Goal: Task Accomplishment & Management: Use online tool/utility

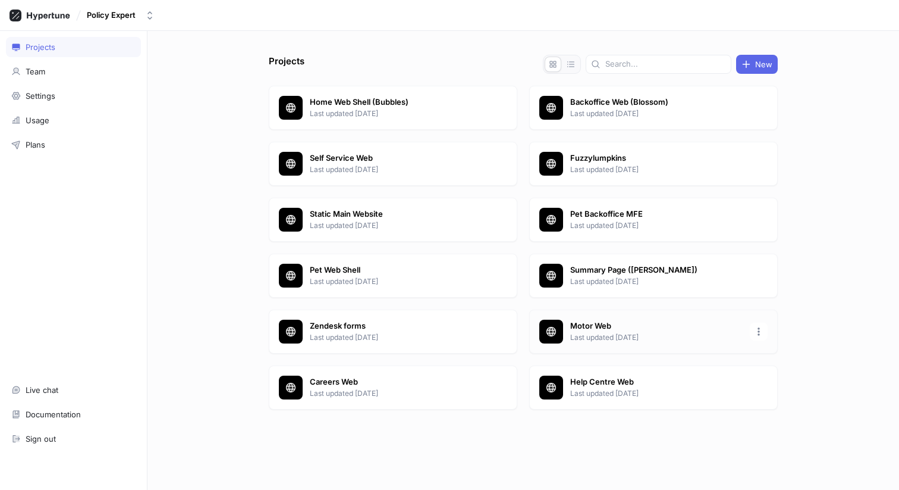
click at [602, 327] on p "Motor Web" at bounding box center [656, 326] width 172 height 12
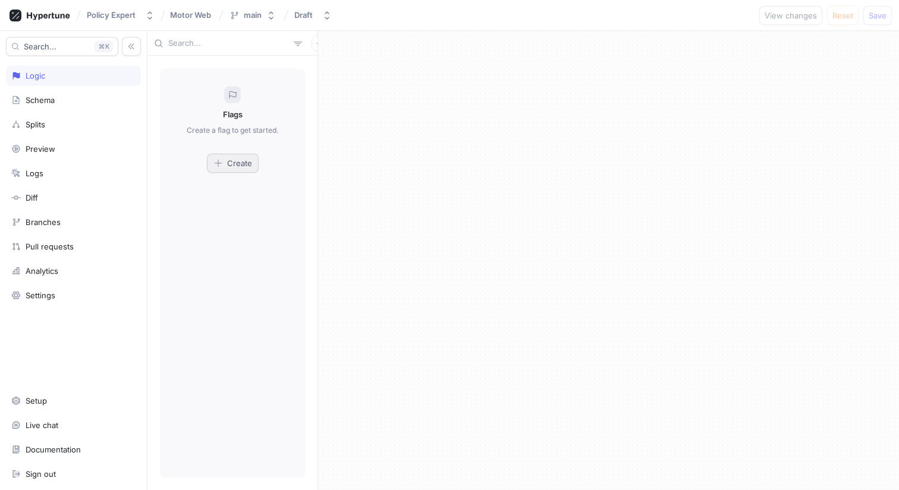
click at [236, 164] on span "Create" at bounding box center [239, 162] width 25 height 7
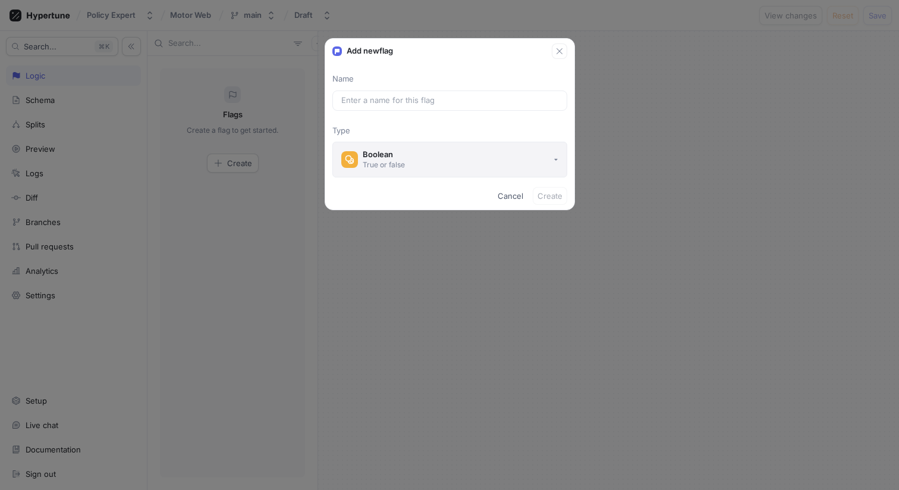
click at [423, 166] on button "Boolean True or false" at bounding box center [449, 160] width 235 height 36
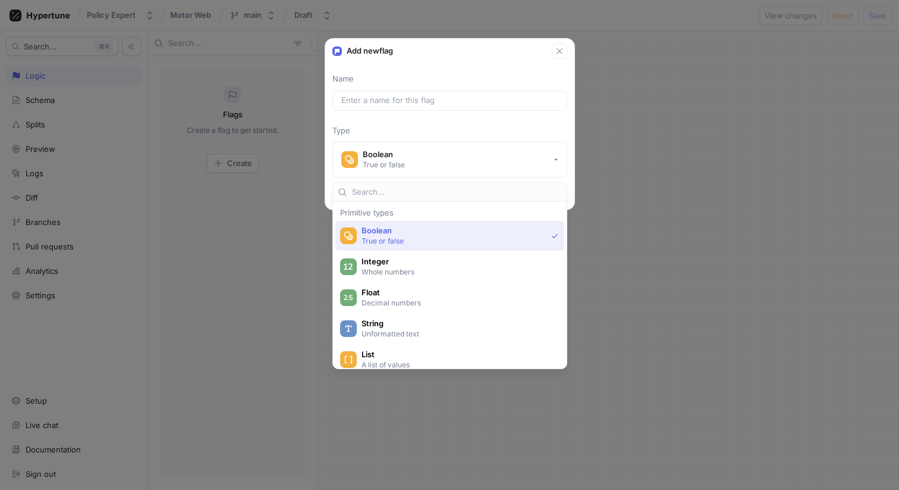
click at [390, 239] on p "True or false" at bounding box center [454, 241] width 185 height 10
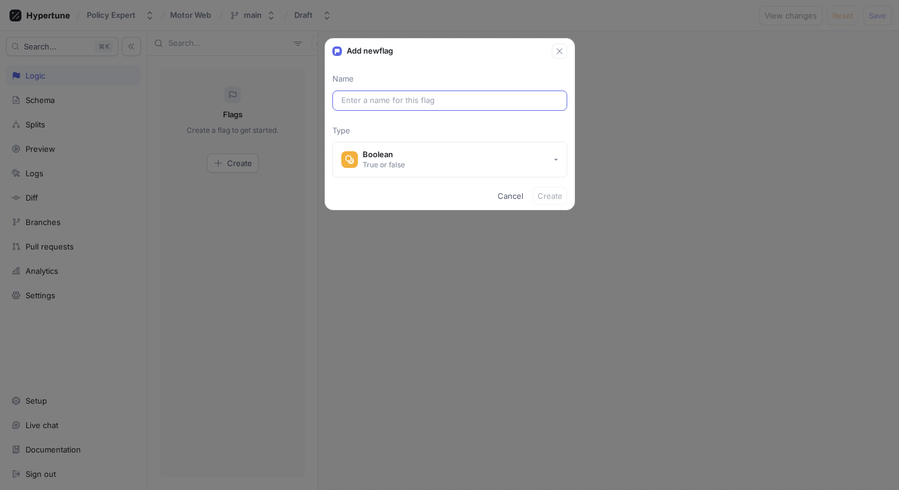
click at [411, 92] on div at bounding box center [449, 100] width 235 height 20
click at [405, 103] on input "text" at bounding box center [449, 101] width 217 height 12
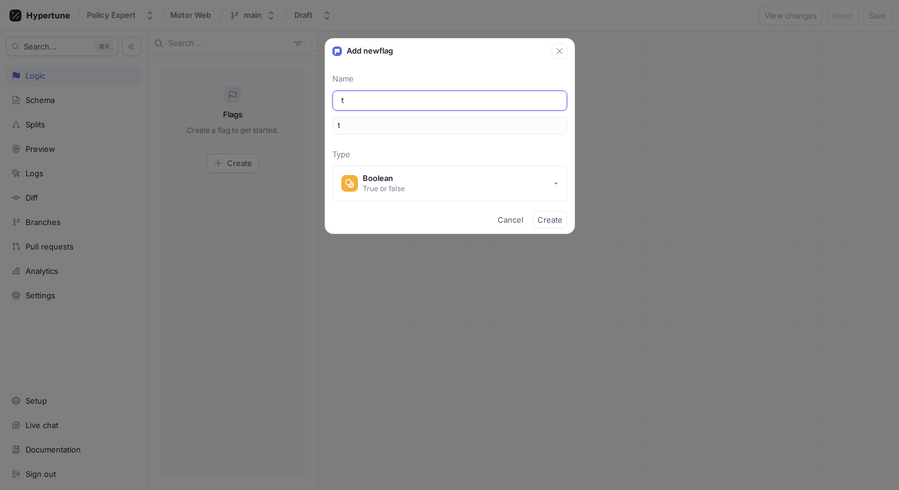
type input "te"
type input "tes"
type input "test"
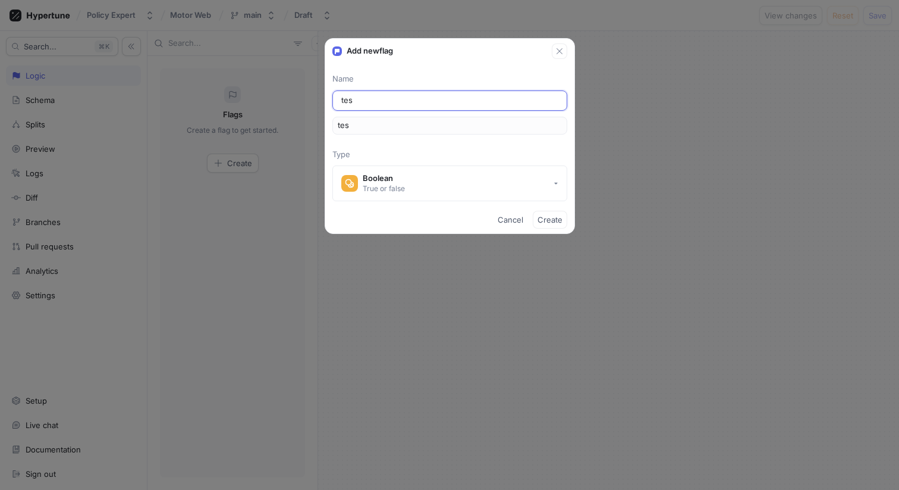
type input "test"
click at [562, 221] on span "Create" at bounding box center [550, 219] width 25 height 7
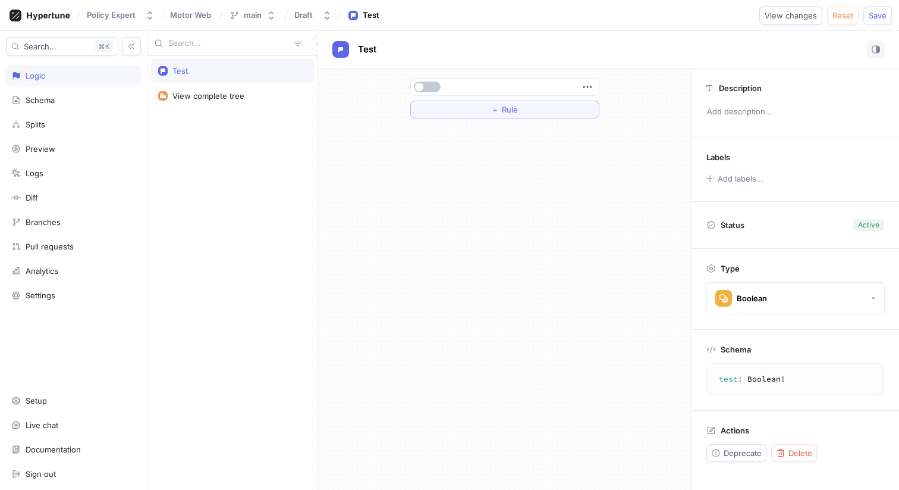
click at [479, 89] on div at bounding box center [503, 86] width 181 height 7
click at [586, 83] on icon "button" at bounding box center [587, 86] width 13 height 13
click at [513, 190] on div "＋ Rule" at bounding box center [504, 278] width 373 height 421
click at [517, 115] on button "＋ Rule" at bounding box center [504, 110] width 189 height 18
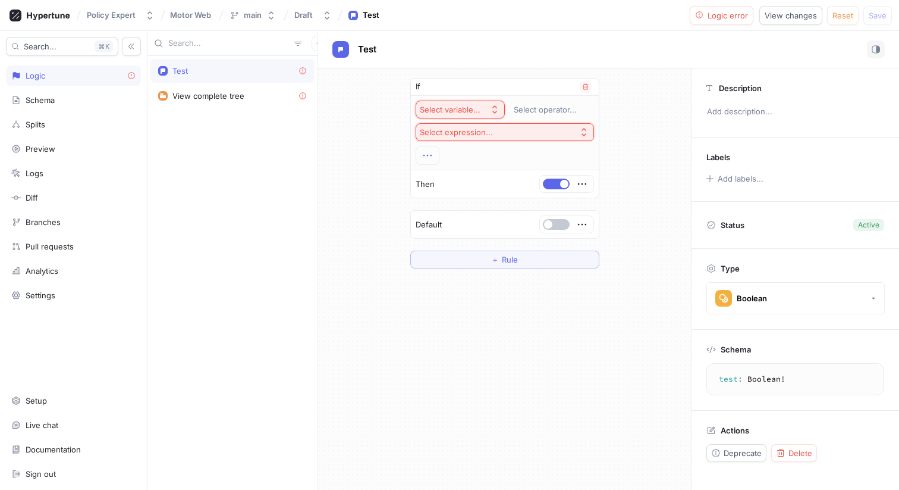
click at [431, 155] on icon "button" at bounding box center [427, 156] width 8 height 2
click at [586, 87] on icon "button" at bounding box center [585, 87] width 5 height 6
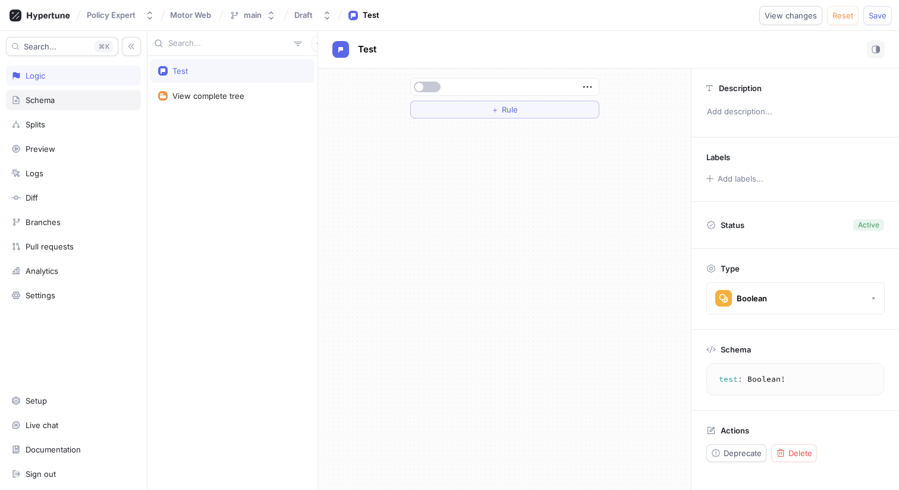
click at [65, 101] on div "Schema" at bounding box center [73, 100] width 124 height 10
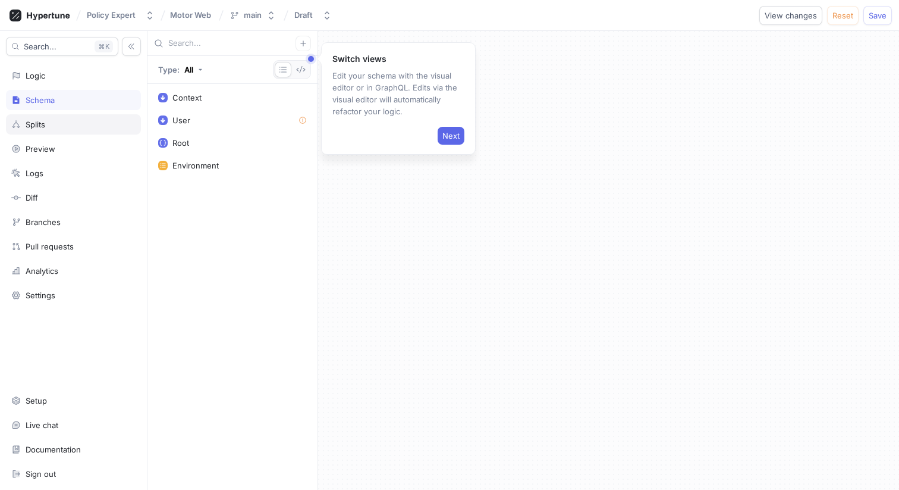
click at [55, 125] on div "Splits" at bounding box center [73, 125] width 124 height 10
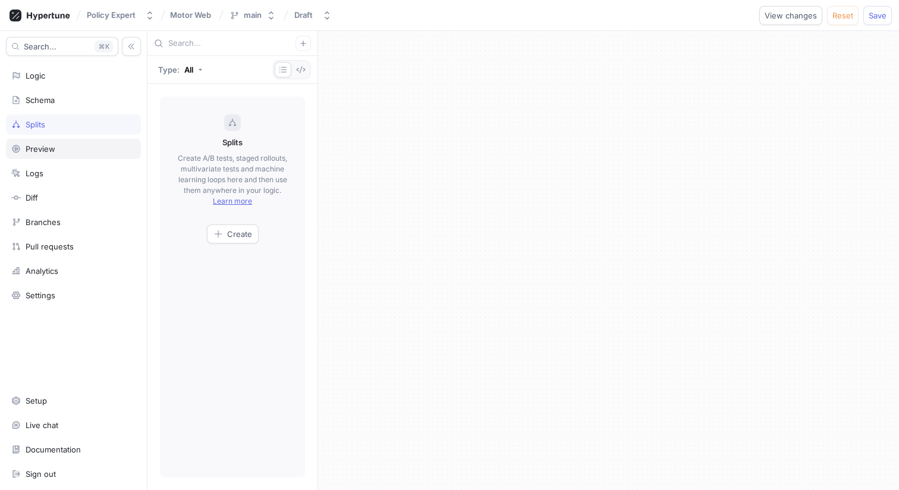
click at [53, 142] on div "Preview" at bounding box center [73, 149] width 135 height 20
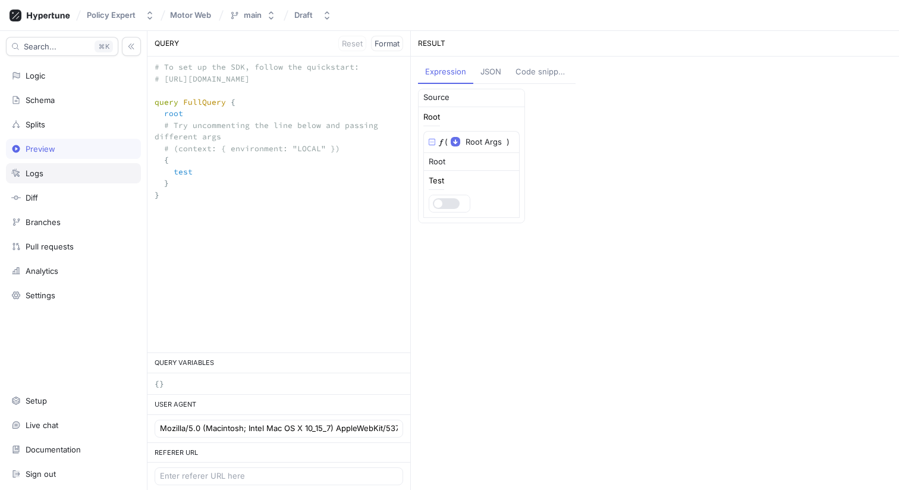
click at [47, 174] on div "Logs" at bounding box center [73, 173] width 124 height 10
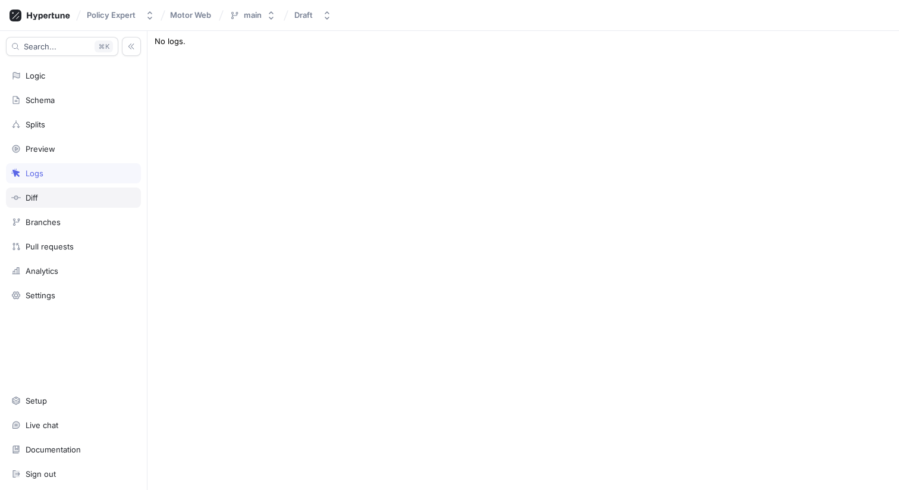
click at [45, 198] on div "Diff" at bounding box center [73, 198] width 124 height 10
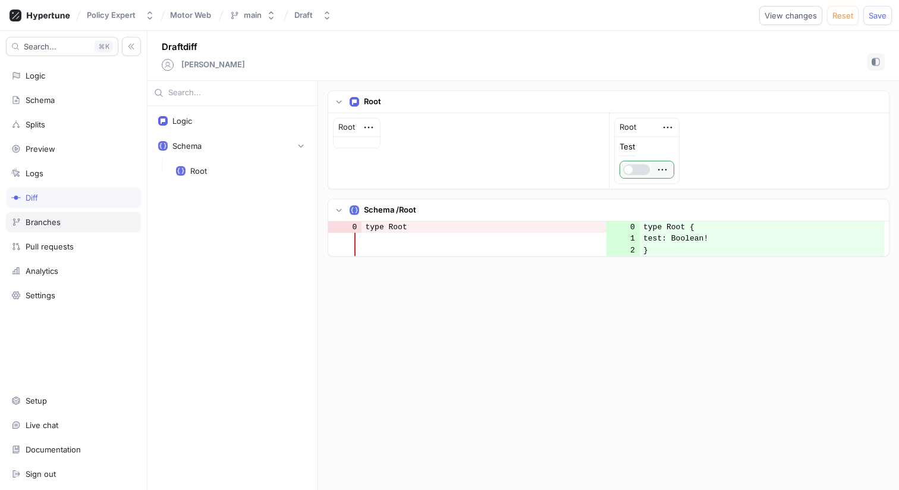
click at [45, 218] on div "Branches" at bounding box center [43, 222] width 35 height 10
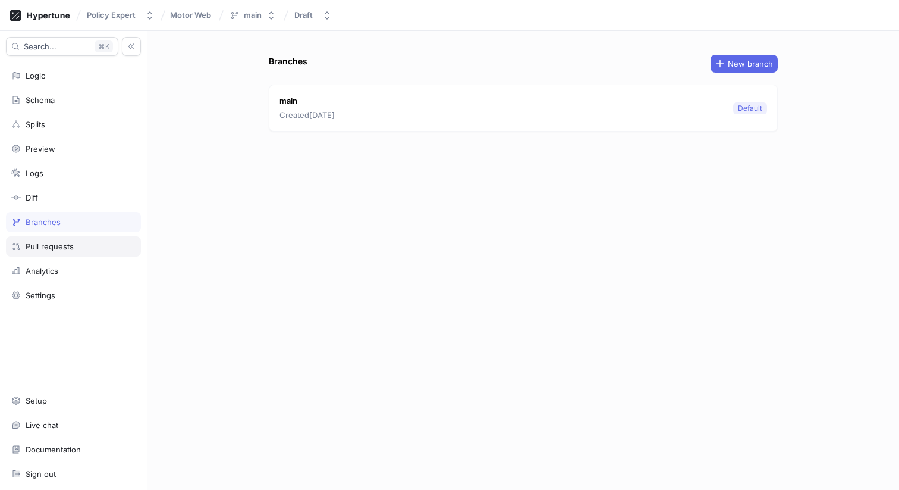
click at [44, 243] on div "Pull requests" at bounding box center [50, 246] width 48 height 10
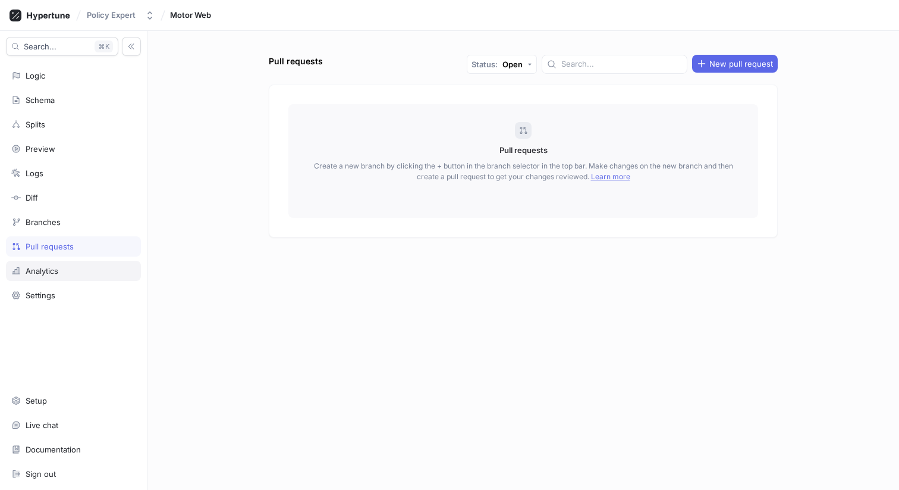
click at [51, 263] on div "Analytics" at bounding box center [73, 271] width 135 height 20
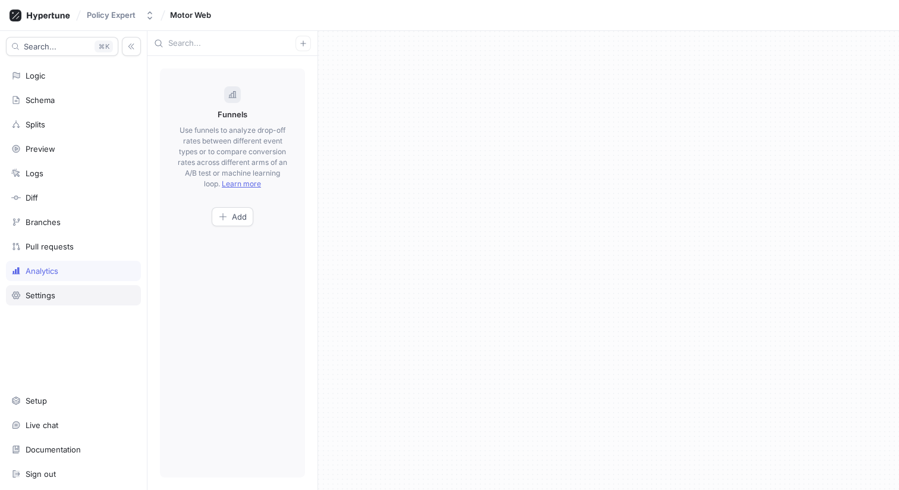
click at [47, 293] on div "Settings" at bounding box center [41, 295] width 30 height 10
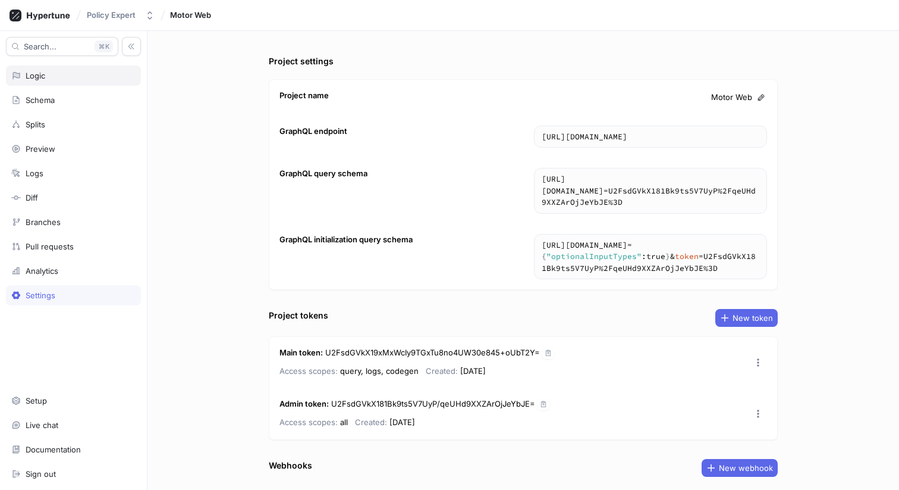
click at [52, 70] on div "Logic" at bounding box center [73, 75] width 135 height 20
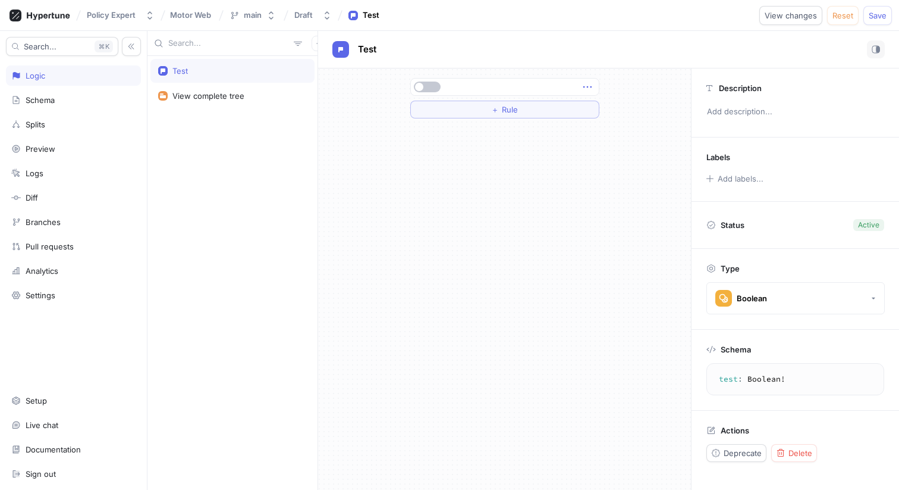
click at [591, 90] on icon "button" at bounding box center [587, 86] width 13 height 13
click at [622, 109] on p "Delete" at bounding box center [611, 109] width 24 height 12
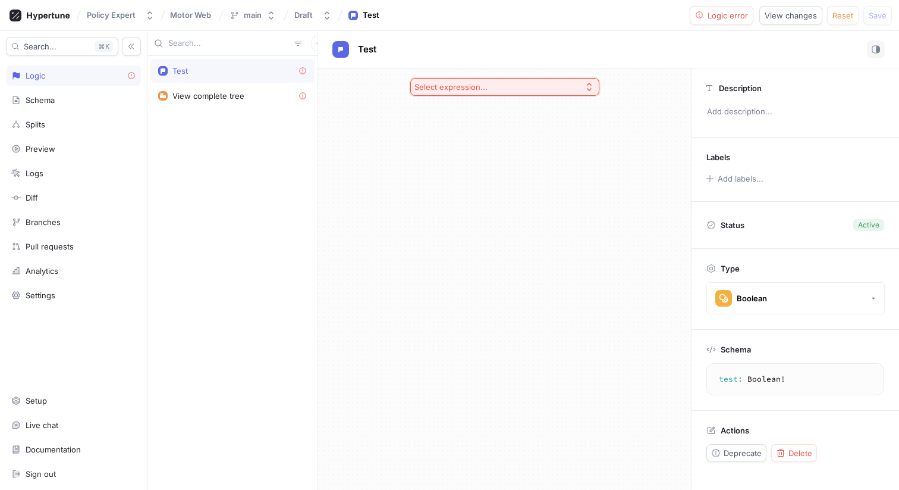
click at [464, 150] on div "Select expression..." at bounding box center [504, 278] width 373 height 421
click at [68, 92] on div "Schema" at bounding box center [73, 100] width 135 height 20
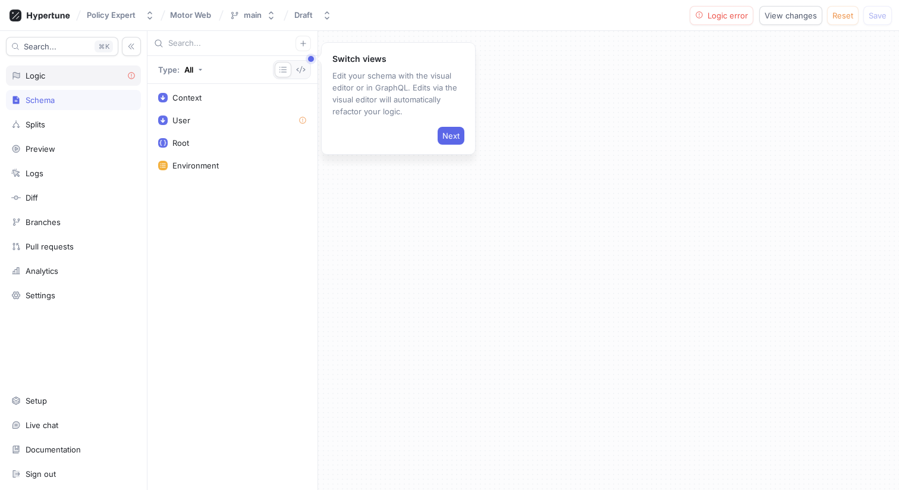
click at [39, 80] on div "Logic" at bounding box center [36, 76] width 20 height 10
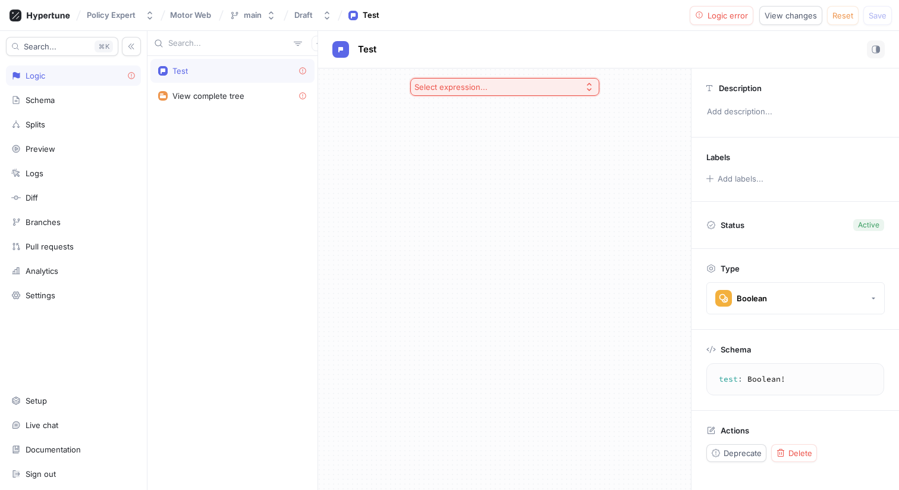
click at [303, 71] on icon at bounding box center [303, 71] width 9 height 9
click at [205, 96] on div "View complete tree" at bounding box center [208, 96] width 72 height 10
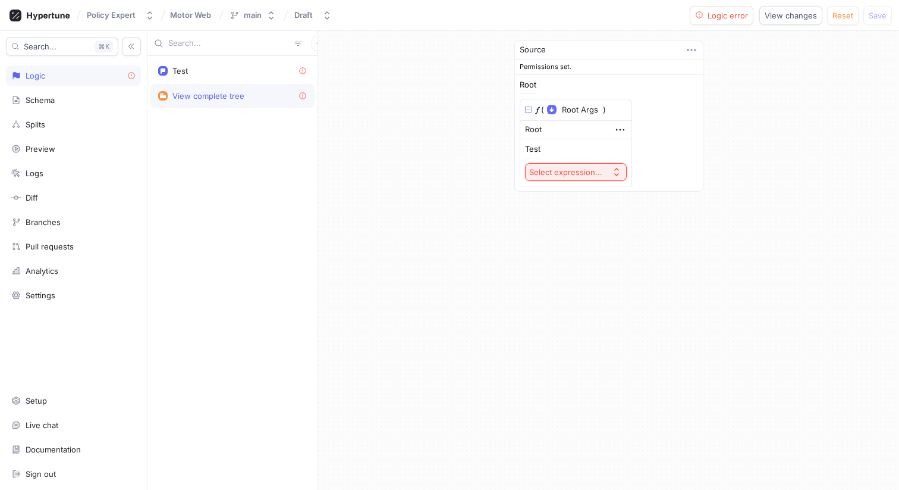
click at [695, 50] on icon "button" at bounding box center [691, 50] width 8 height 2
click at [495, 361] on div "Source Permissions set. Root 𝑓 ( Root Args ▾ {} ▸ context: Context ) Root Test …" at bounding box center [608, 260] width 581 height 459
click at [844, 16] on span "Reset" at bounding box center [843, 15] width 21 height 7
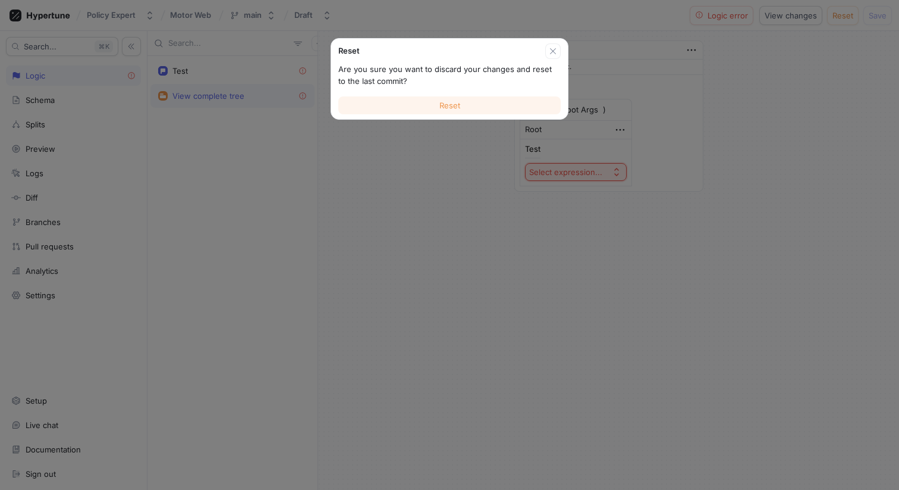
click at [456, 104] on span "Reset" at bounding box center [450, 105] width 21 height 7
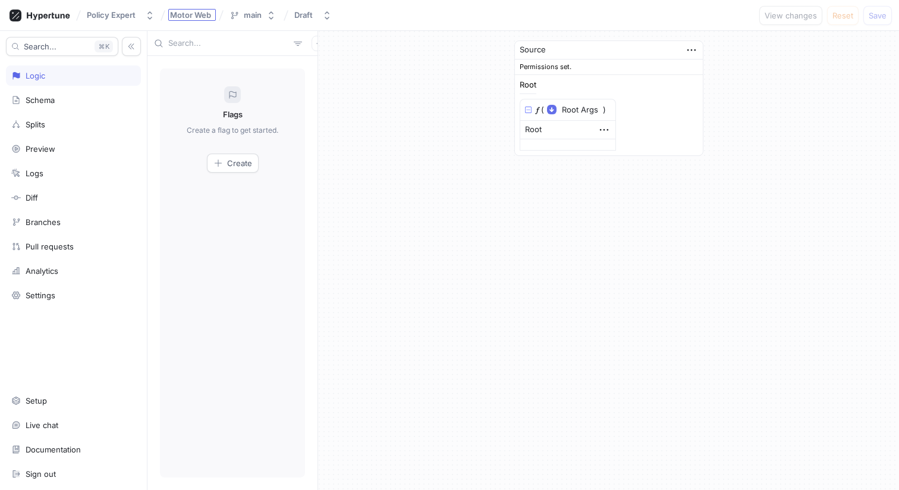
click at [193, 9] on div "Motor Web" at bounding box center [192, 15] width 48 height 12
click at [117, 21] on button "Policy Expert" at bounding box center [120, 15] width 77 height 20
click at [124, 82] on span "Policy Expert" at bounding box center [156, 82] width 101 height 10
click at [46, 14] on icon at bounding box center [48, 16] width 43 height 8
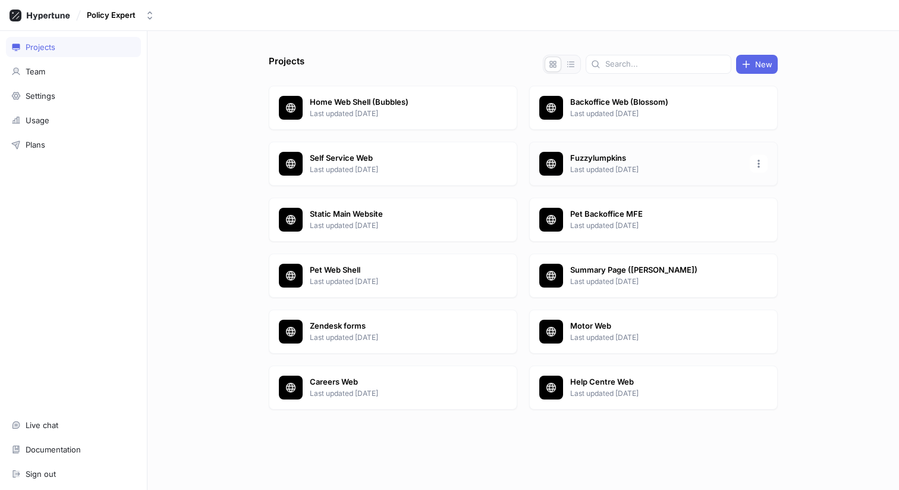
click at [611, 153] on p "Fuzzylumpkins" at bounding box center [656, 158] width 172 height 12
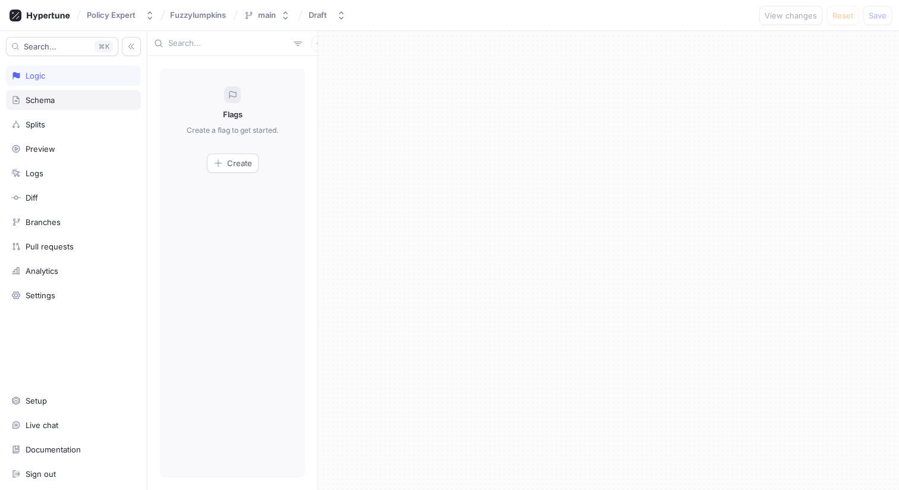
click at [54, 106] on div "Schema" at bounding box center [73, 100] width 135 height 20
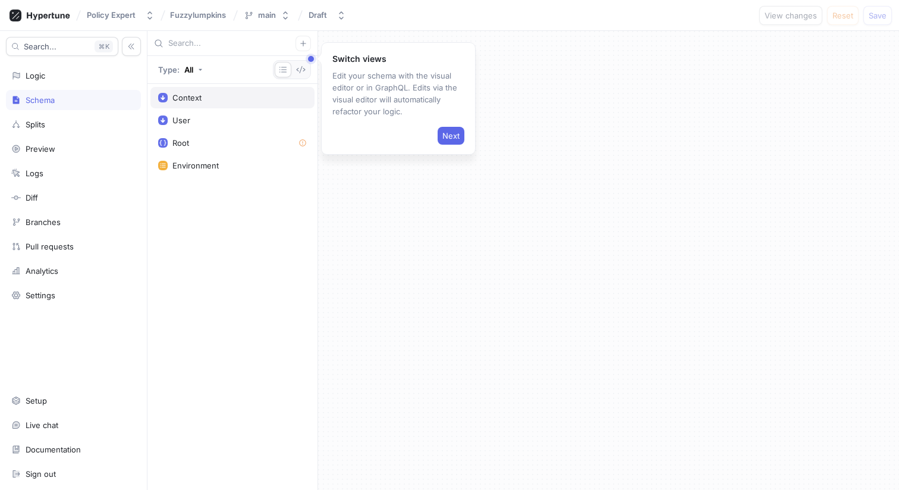
click at [208, 98] on div "Context" at bounding box center [232, 98] width 149 height 10
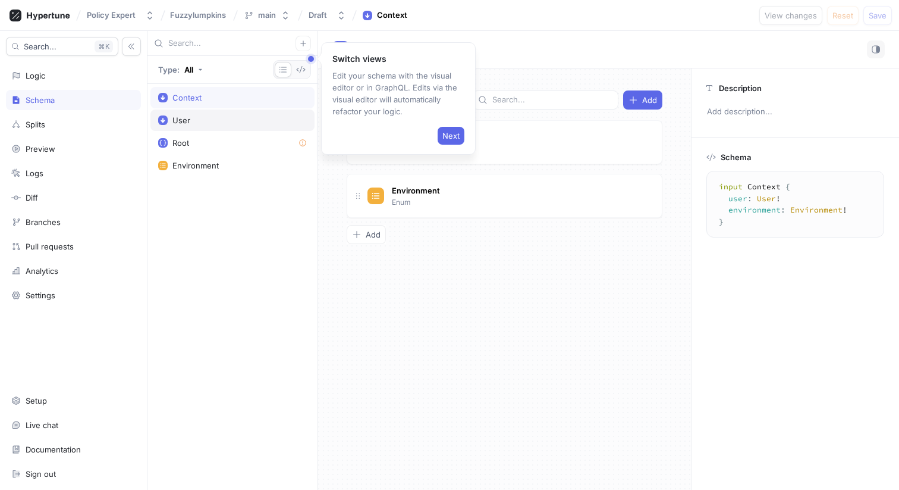
click at [200, 115] on div "User" at bounding box center [232, 120] width 149 height 10
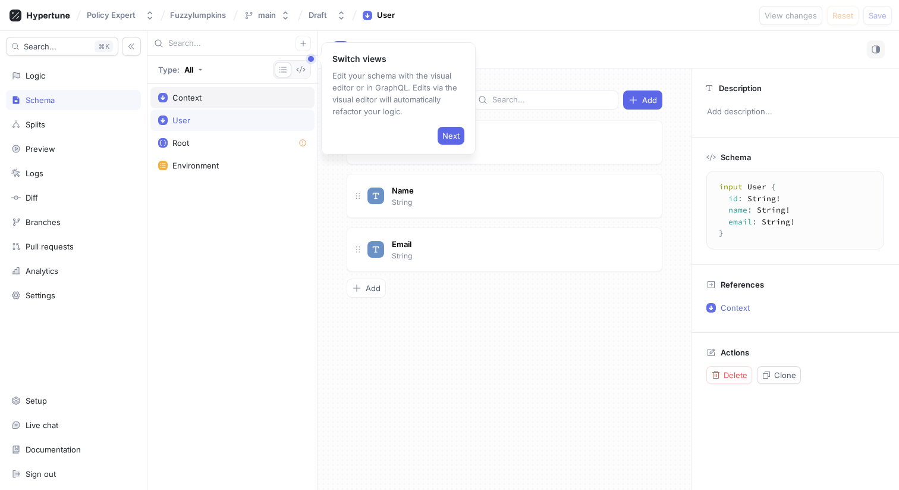
click at [200, 99] on div "Context" at bounding box center [186, 98] width 29 height 10
type textarea "input Context { user: User! environment: Environment! }"
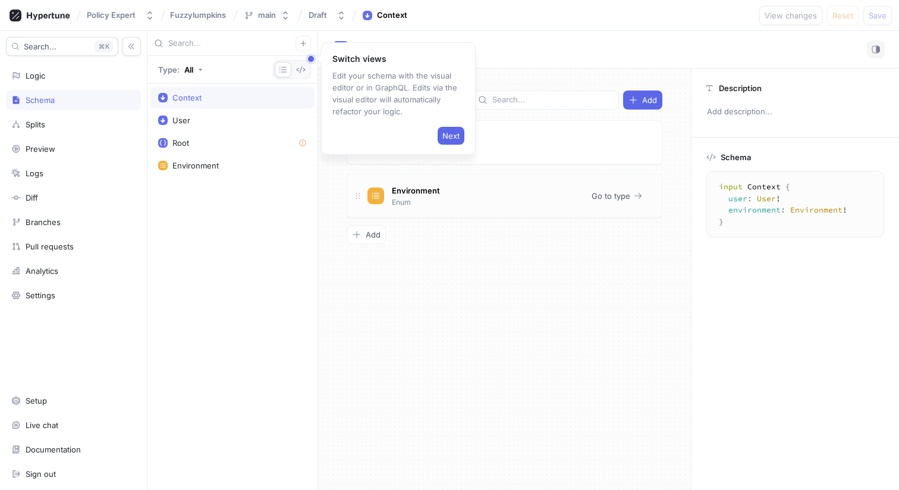
drag, startPoint x: 532, startPoint y: 284, endPoint x: 453, endPoint y: 214, distance: 106.1
click at [532, 284] on div "Fields Add User Input type reference Go to type Environment Enum Go to type To …" at bounding box center [504, 278] width 373 height 421
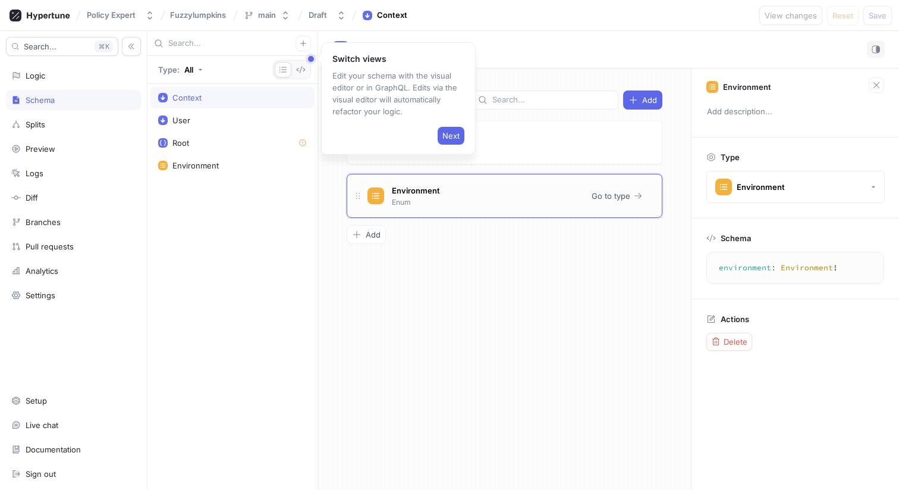
click at [451, 208] on div "Environment Enum Go to type" at bounding box center [505, 196] width 316 height 44
click at [65, 142] on div "Preview" at bounding box center [73, 149] width 135 height 20
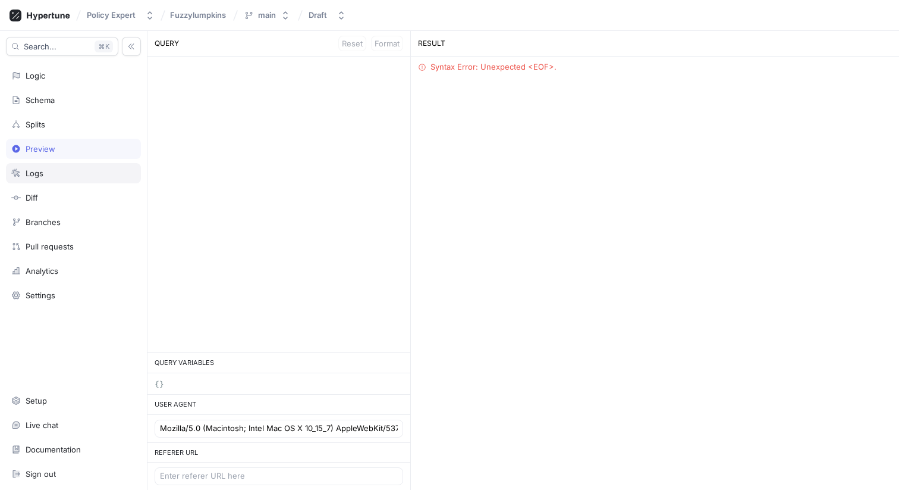
click at [62, 168] on div "Logs" at bounding box center [73, 173] width 124 height 10
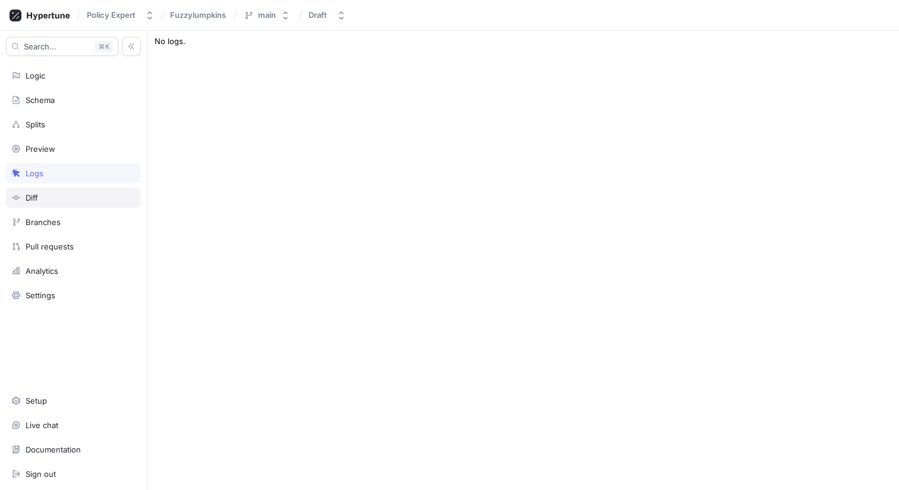
click at [61, 203] on div "Diff" at bounding box center [73, 197] width 135 height 20
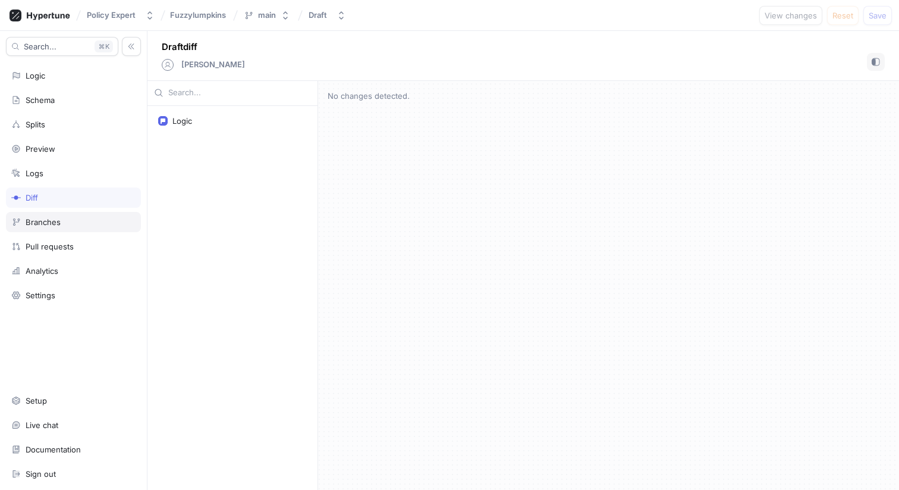
click at [55, 219] on div "Branches" at bounding box center [43, 222] width 35 height 10
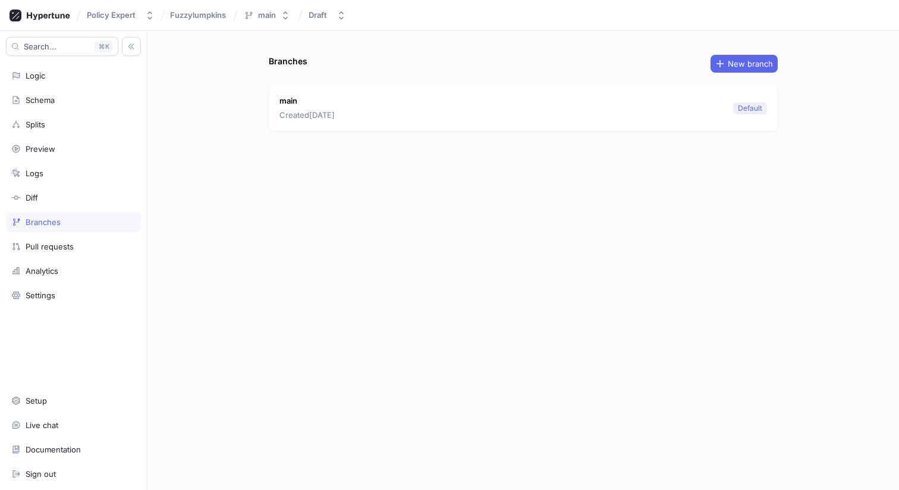
click at [52, 231] on div "Branches" at bounding box center [73, 222] width 135 height 20
click at [52, 249] on div "Pull requests" at bounding box center [50, 246] width 48 height 10
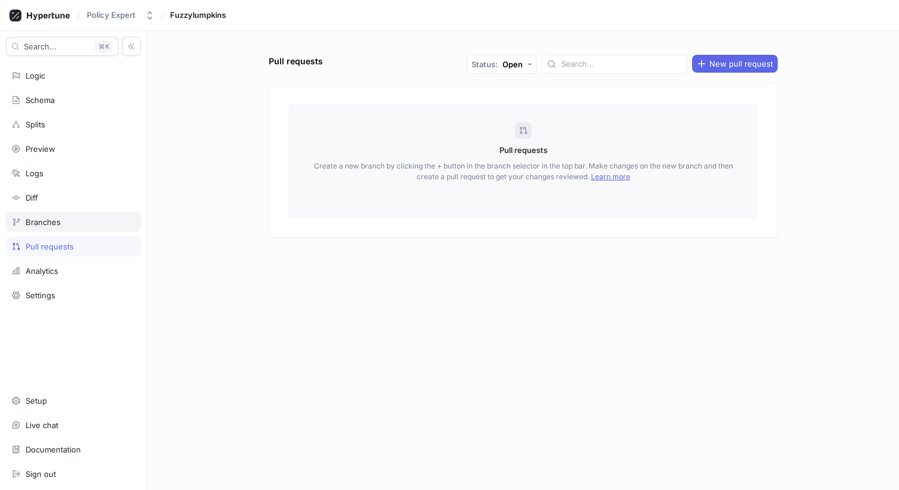
click at [46, 225] on div "Branches" at bounding box center [43, 222] width 35 height 10
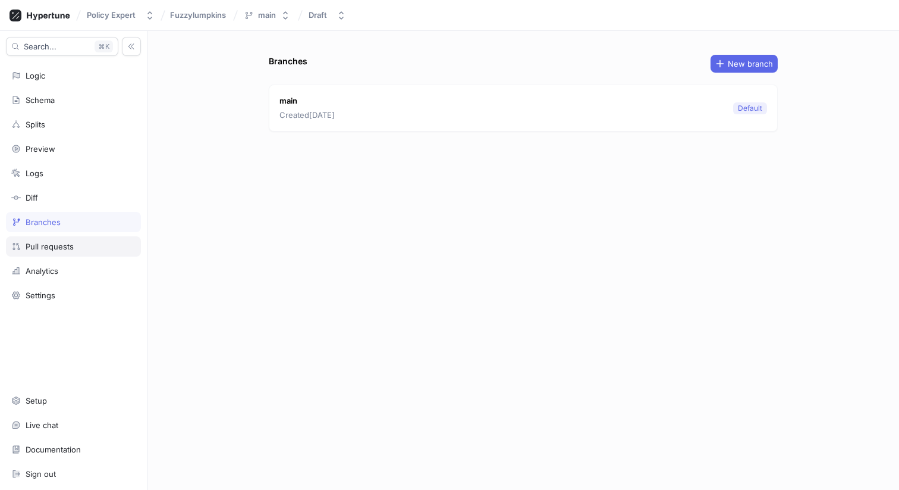
click at [48, 245] on div "Pull requests" at bounding box center [50, 246] width 48 height 10
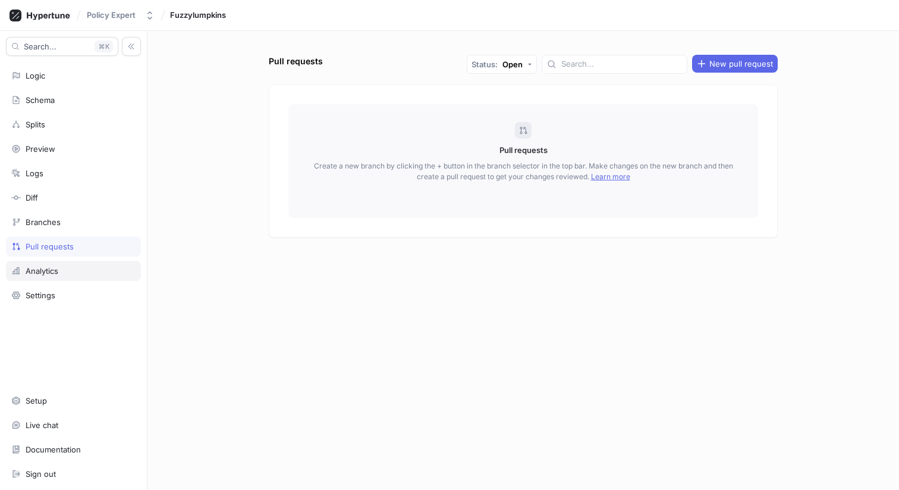
click at [57, 266] on div "Analytics" at bounding box center [42, 271] width 33 height 10
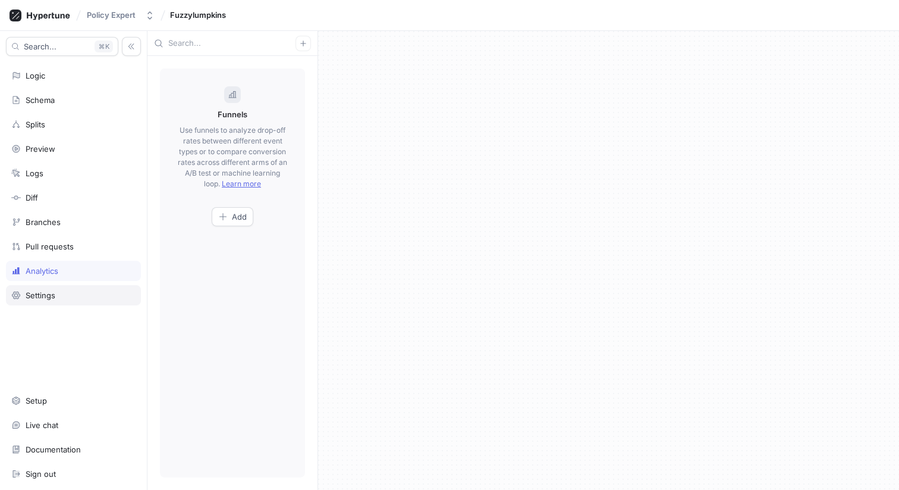
click at [58, 293] on div "Settings" at bounding box center [73, 295] width 124 height 10
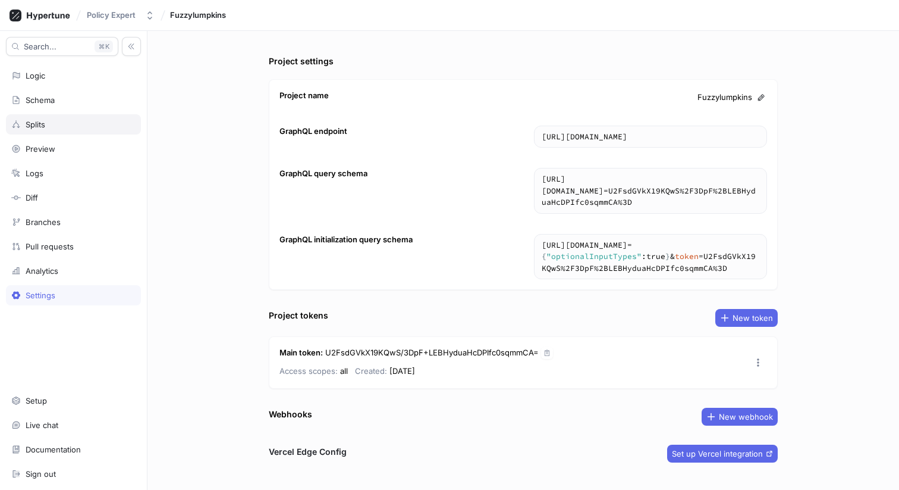
click at [60, 131] on div "Splits" at bounding box center [73, 124] width 135 height 20
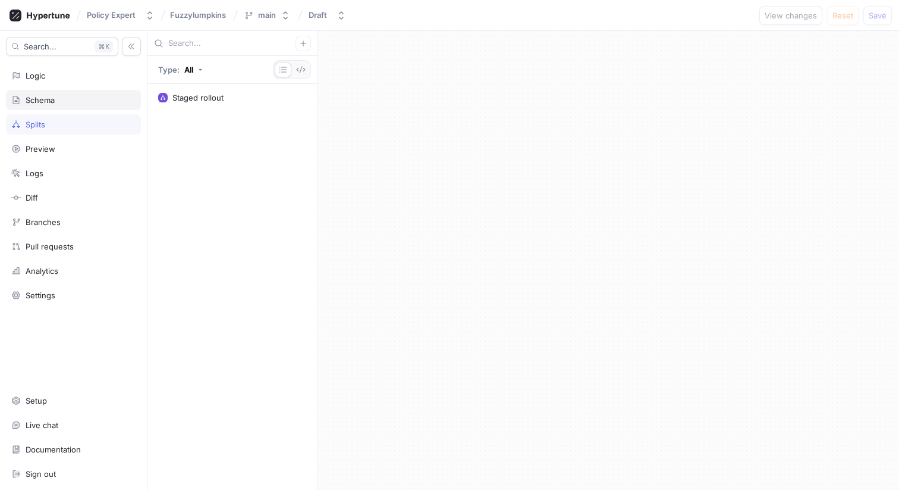
click at [52, 106] on div "Schema" at bounding box center [73, 100] width 135 height 20
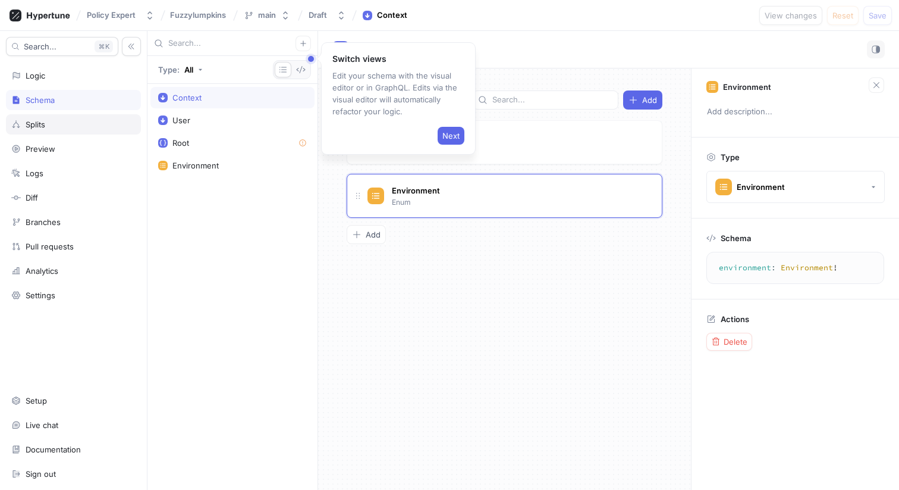
click at [49, 121] on div "Splits" at bounding box center [73, 125] width 124 height 10
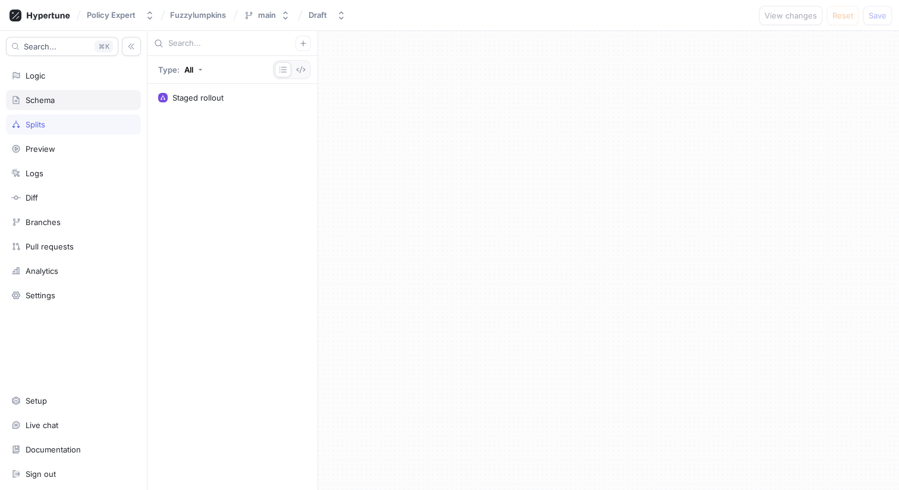
click at [68, 99] on div "Schema" at bounding box center [73, 100] width 124 height 10
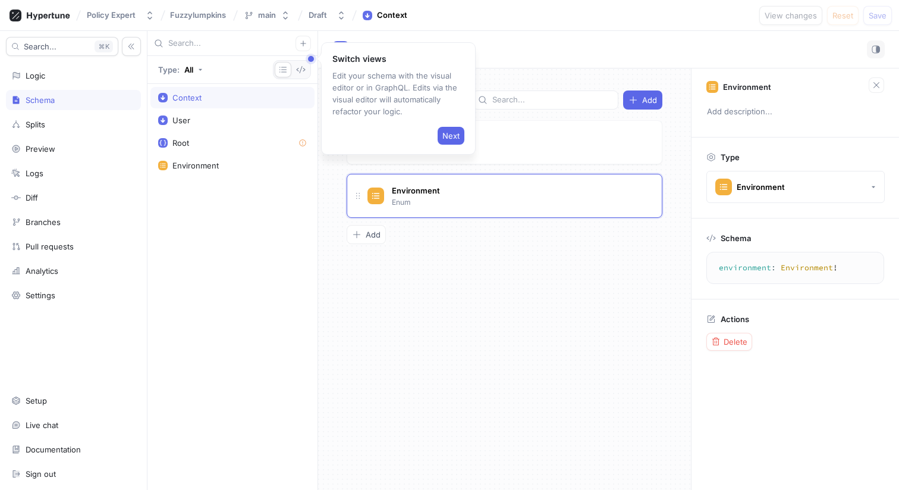
click at [62, 86] on div "Search... K Logic Schema Splits Preview Logs Diff Branches Pull requests Analyt…" at bounding box center [74, 260] width 148 height 459
click at [47, 76] on div "Logic" at bounding box center [73, 76] width 124 height 10
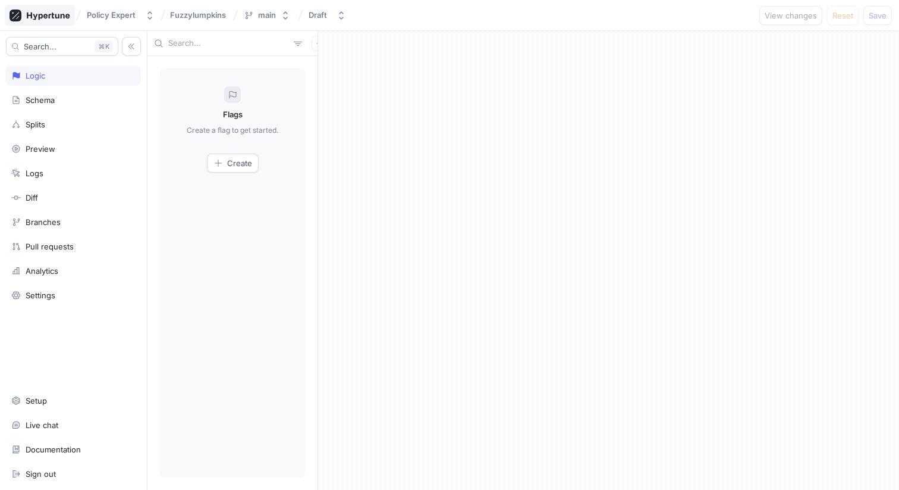
click at [66, 12] on icon at bounding box center [40, 16] width 61 height 12
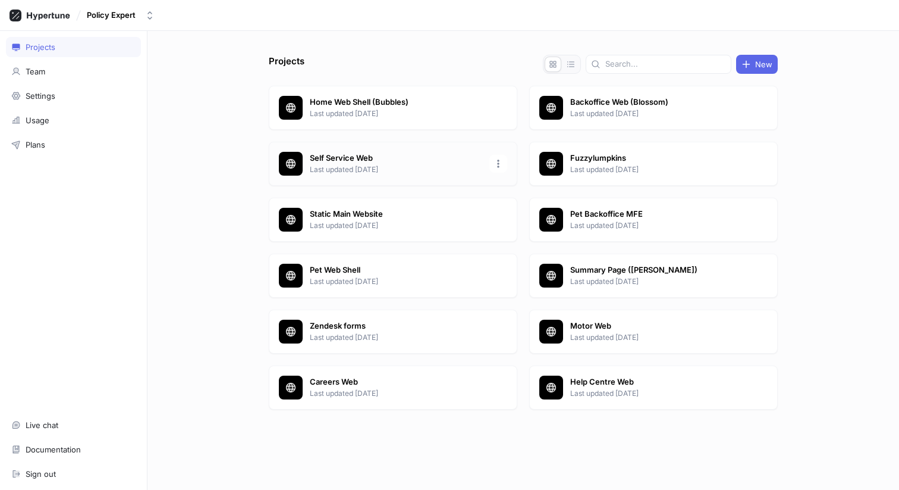
click at [348, 162] on p "Self Service Web" at bounding box center [396, 158] width 172 height 12
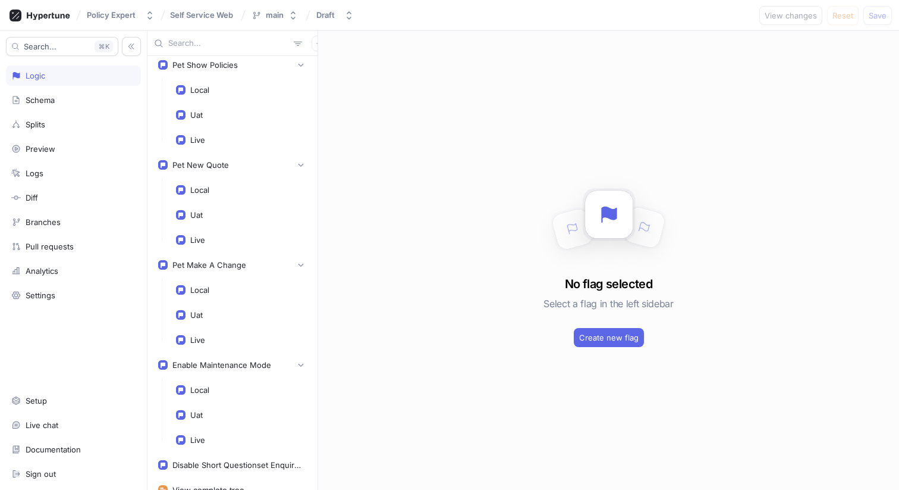
scroll to position [655, 0]
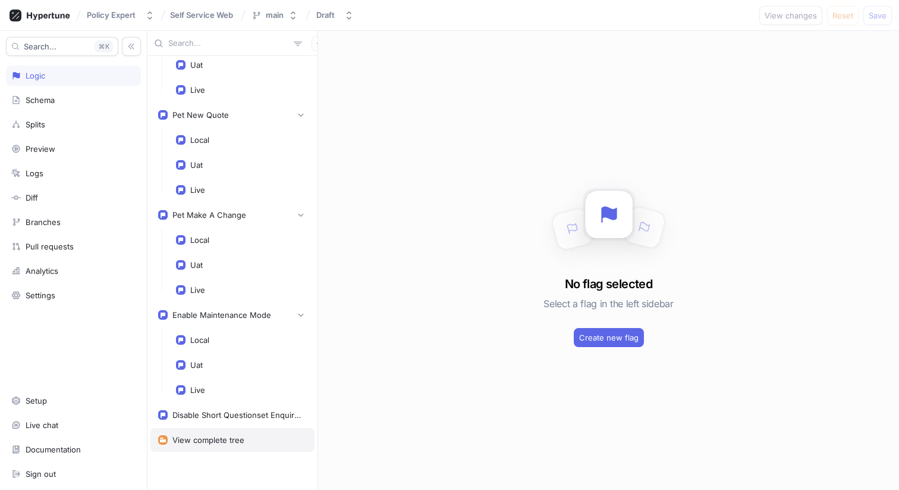
click at [246, 436] on div "View complete tree" at bounding box center [232, 440] width 149 height 10
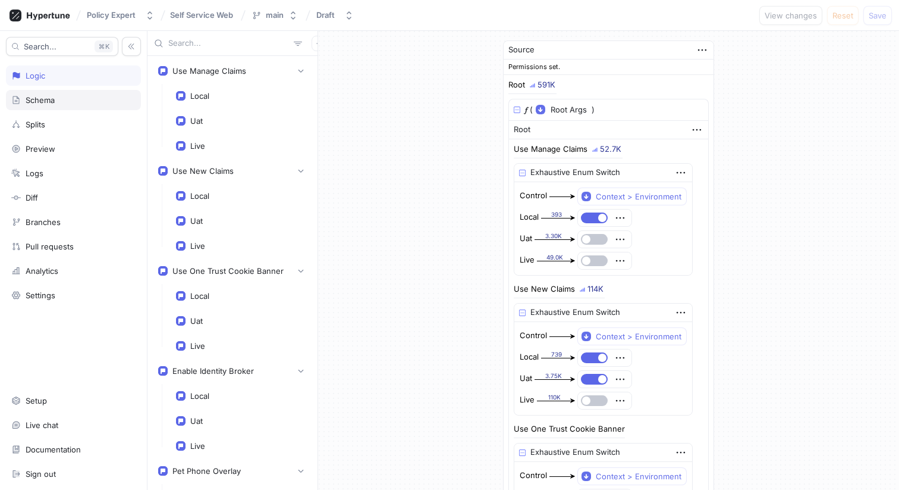
click at [61, 101] on div "Schema" at bounding box center [73, 100] width 124 height 10
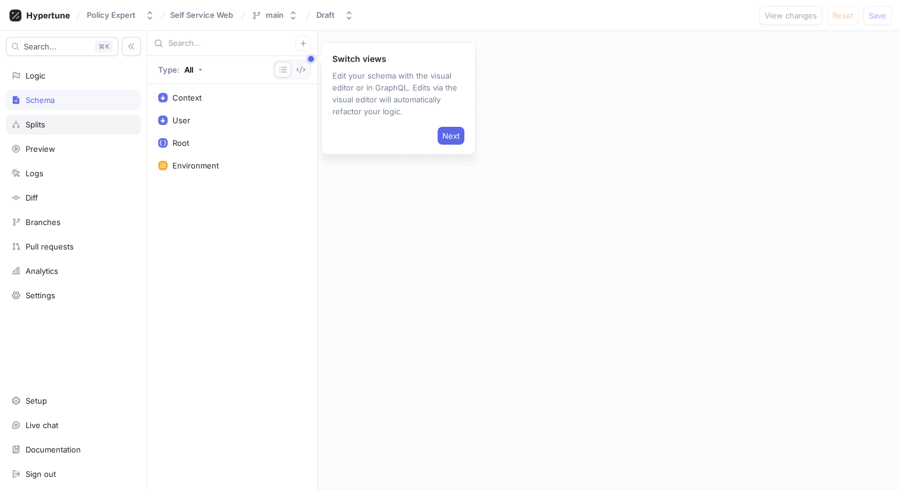
click at [43, 120] on div "Splits" at bounding box center [36, 125] width 20 height 10
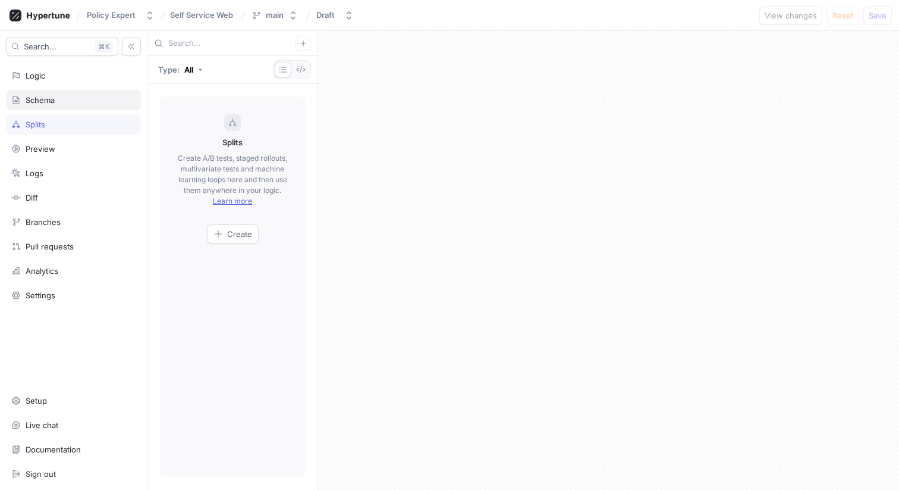
click at [45, 96] on div "Schema" at bounding box center [40, 100] width 29 height 10
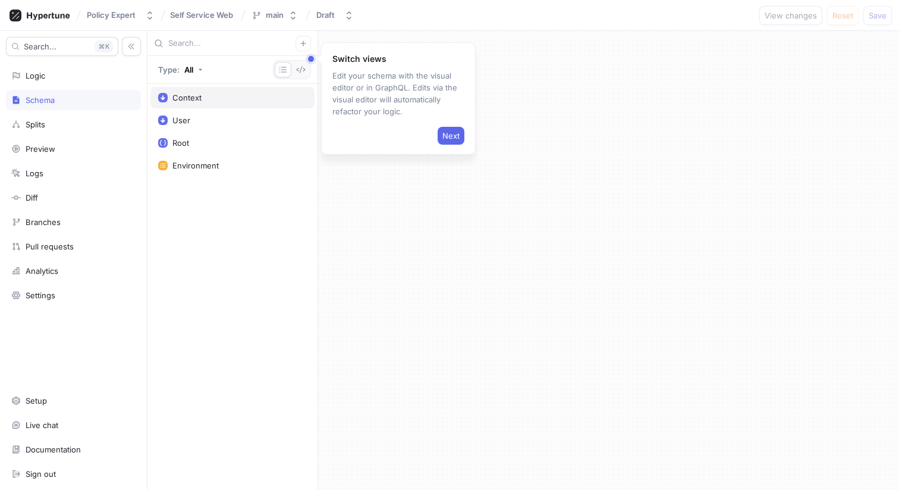
click at [211, 96] on div "Context" at bounding box center [232, 98] width 149 height 10
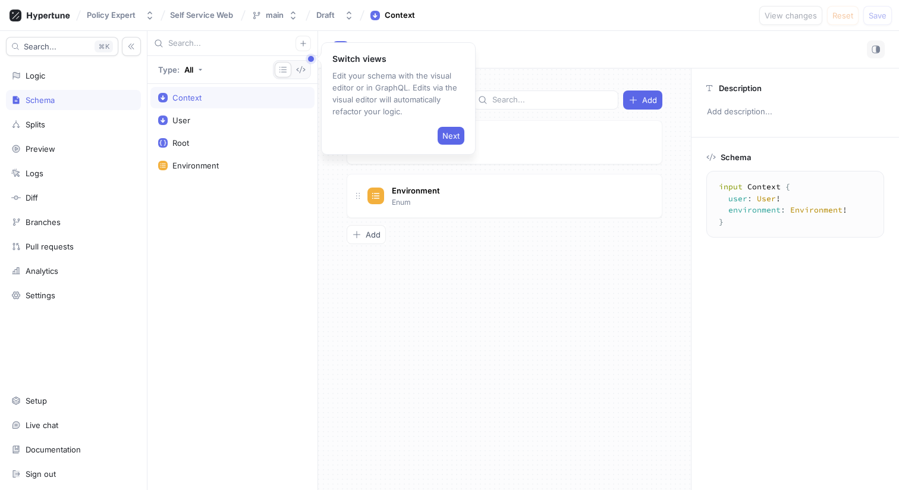
click at [516, 247] on div "Fields Add User Input type reference Go to type Environment Enum Go to type To …" at bounding box center [504, 278] width 373 height 421
click at [445, 127] on button "Next" at bounding box center [451, 136] width 27 height 18
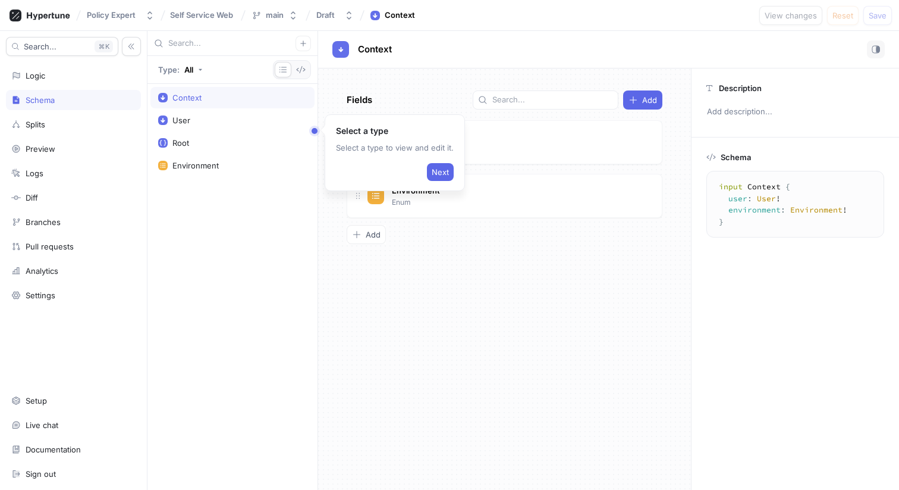
click at [457, 89] on div "Fields Add User Input type reference Go to type Environment Enum Go to type To …" at bounding box center [504, 278] width 373 height 421
click at [441, 174] on span "Next" at bounding box center [440, 171] width 17 height 7
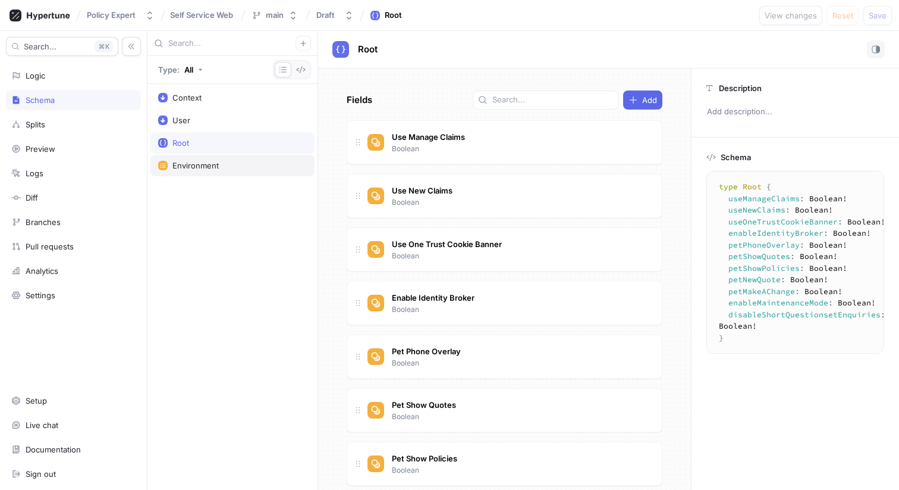
click at [193, 166] on div "Environment" at bounding box center [195, 166] width 46 height 10
type textarea "enum Environment { LOCAL, UAT, LIVE }"
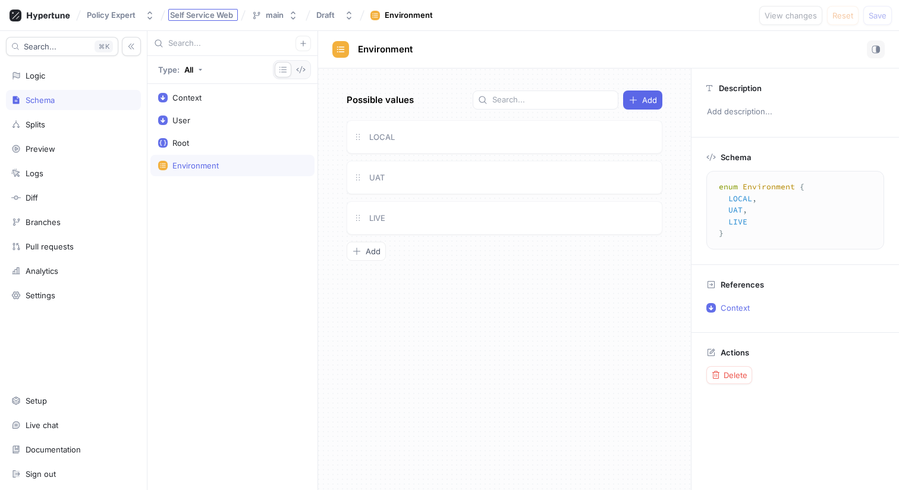
click at [203, 20] on div "Self Service Web" at bounding box center [203, 15] width 70 height 12
click at [96, 12] on div "Policy Expert" at bounding box center [111, 15] width 49 height 10
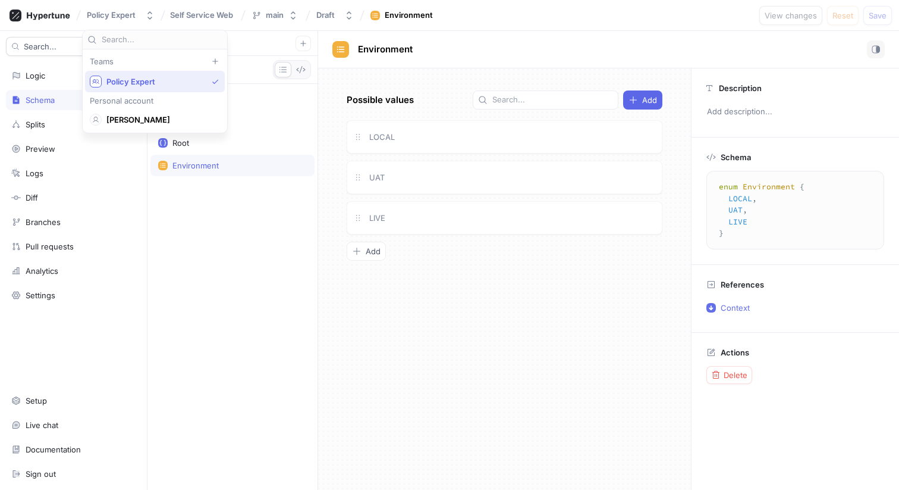
click at [111, 86] on span "Policy Expert" at bounding box center [156, 82] width 101 height 10
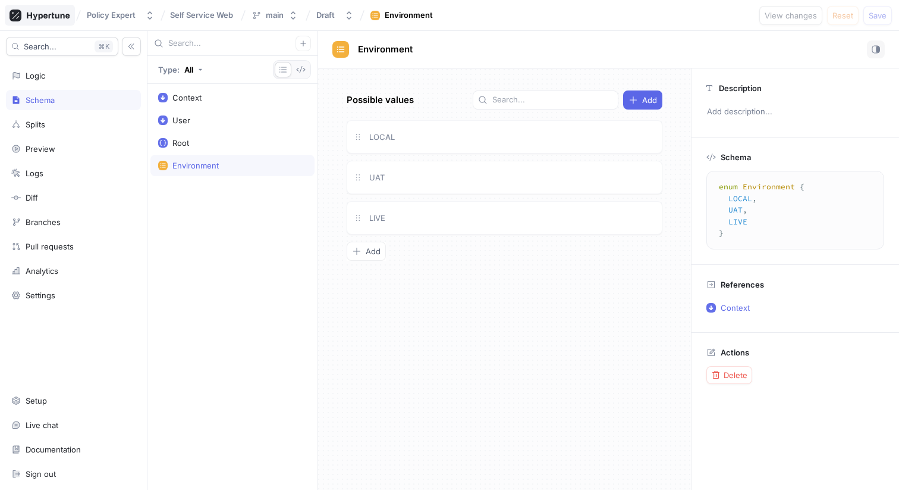
click at [43, 10] on icon at bounding box center [40, 16] width 61 height 12
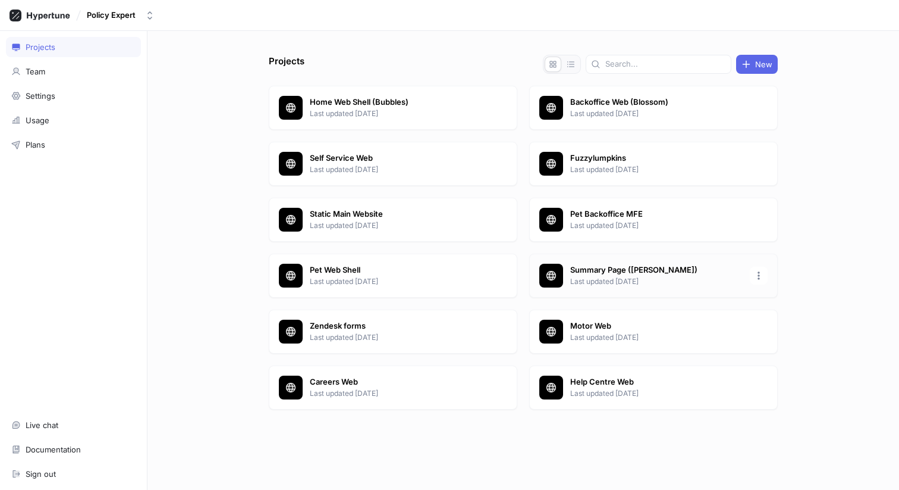
click at [623, 268] on p "Summary Page ([PERSON_NAME])" at bounding box center [656, 270] width 172 height 12
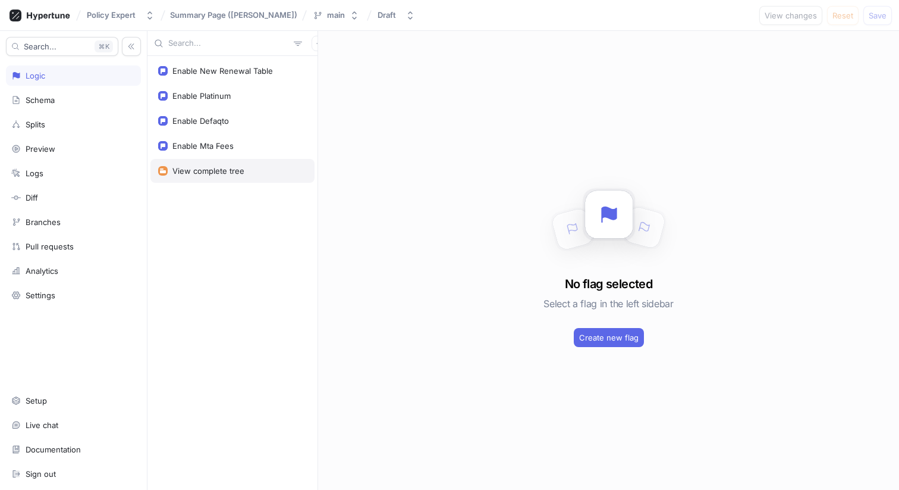
click at [180, 172] on div "View complete tree" at bounding box center [208, 171] width 72 height 10
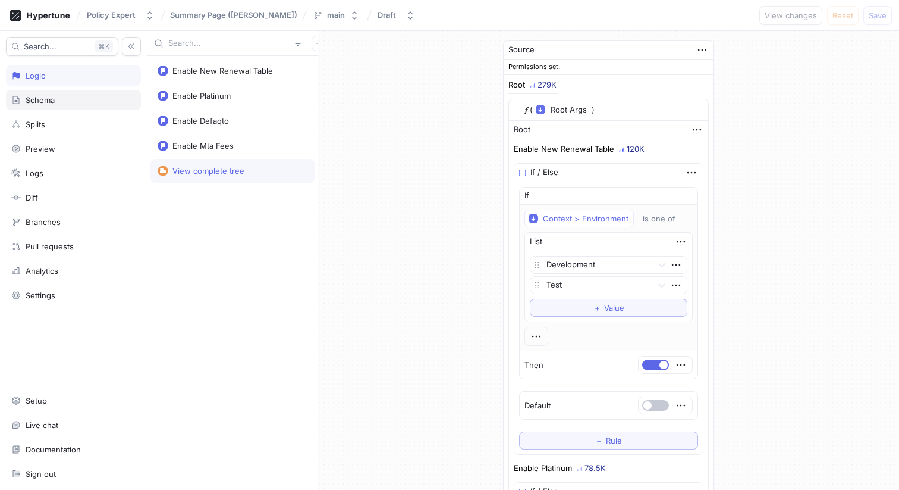
click at [51, 98] on div "Schema" at bounding box center [40, 100] width 29 height 10
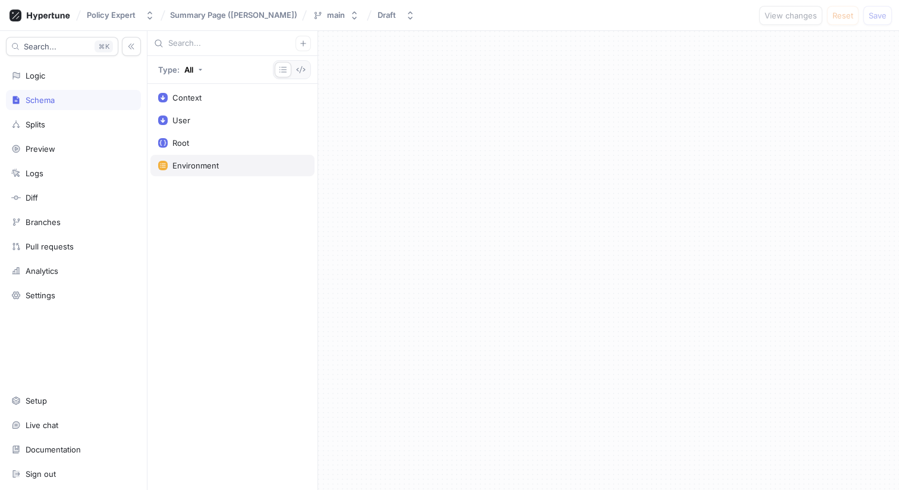
click at [197, 171] on div "Environment" at bounding box center [232, 165] width 164 height 21
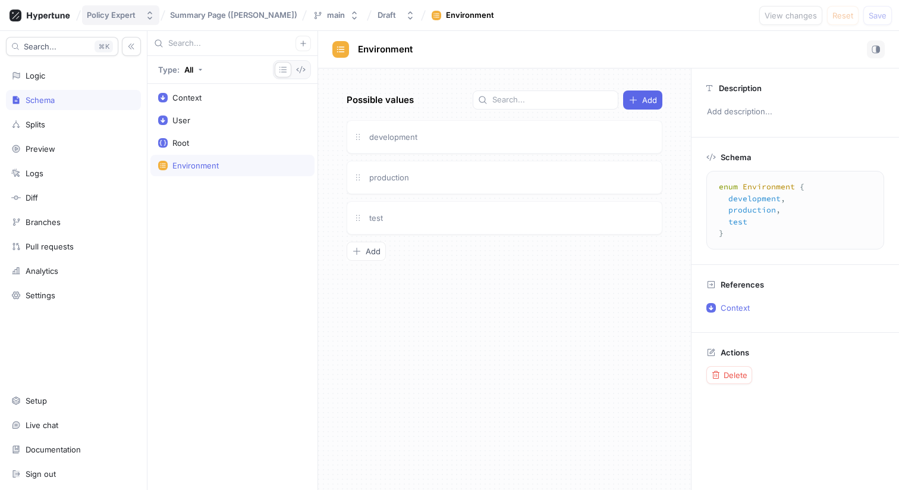
click at [117, 15] on div "Policy Expert" at bounding box center [111, 15] width 49 height 10
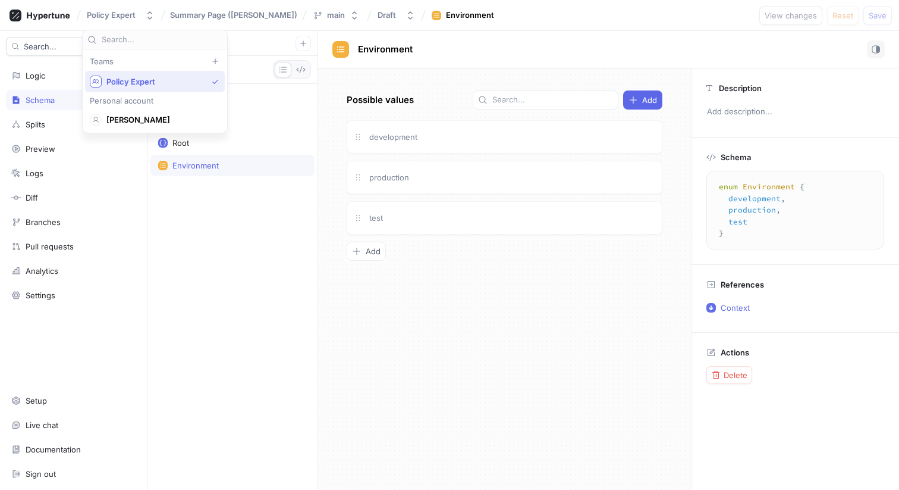
click at [117, 77] on span "Policy Expert" at bounding box center [156, 82] width 101 height 10
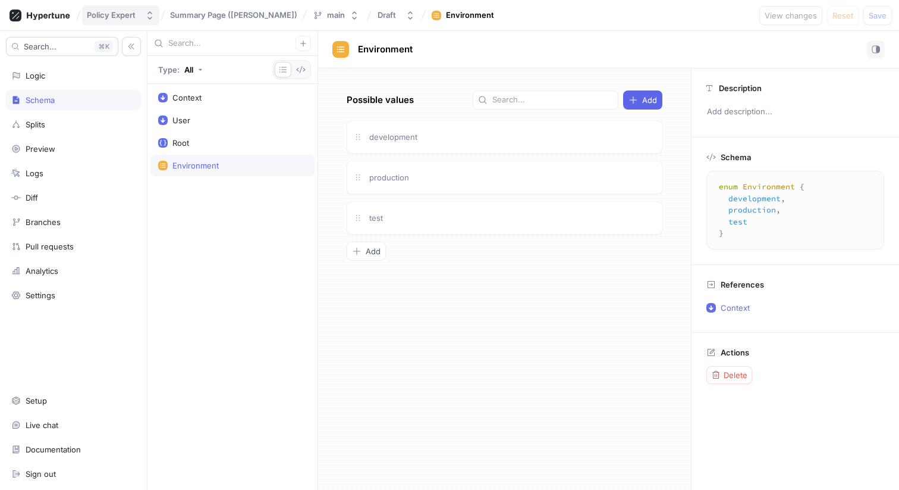
click at [104, 13] on div "Policy Expert" at bounding box center [111, 15] width 49 height 10
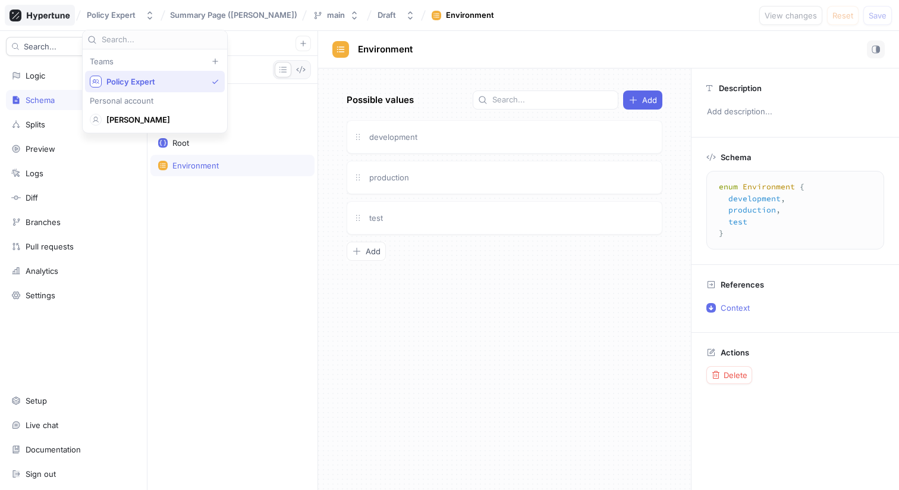
click at [48, 14] on icon at bounding box center [40, 16] width 61 height 12
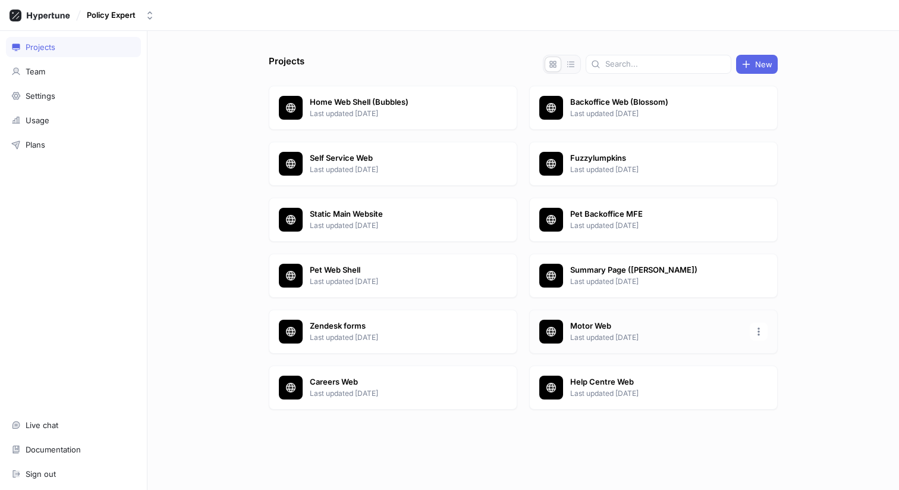
click at [563, 331] on div at bounding box center [551, 331] width 24 height 24
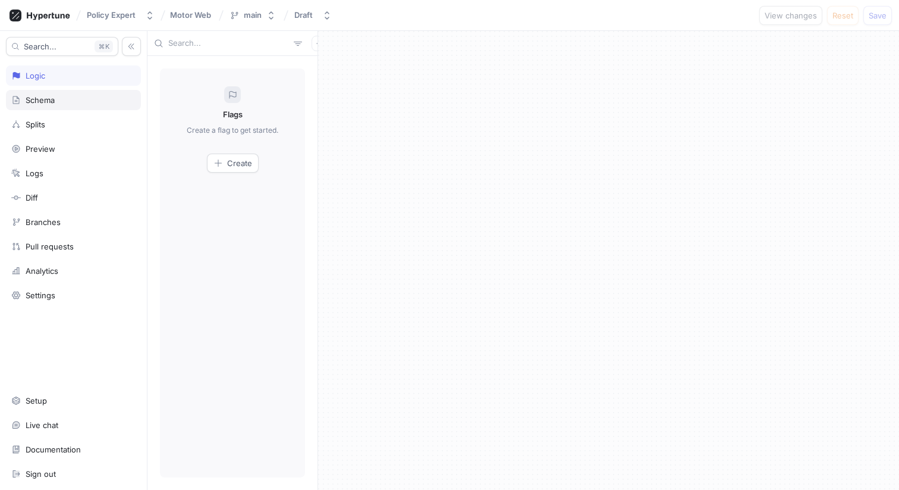
click at [24, 100] on div "Schema" at bounding box center [73, 100] width 124 height 10
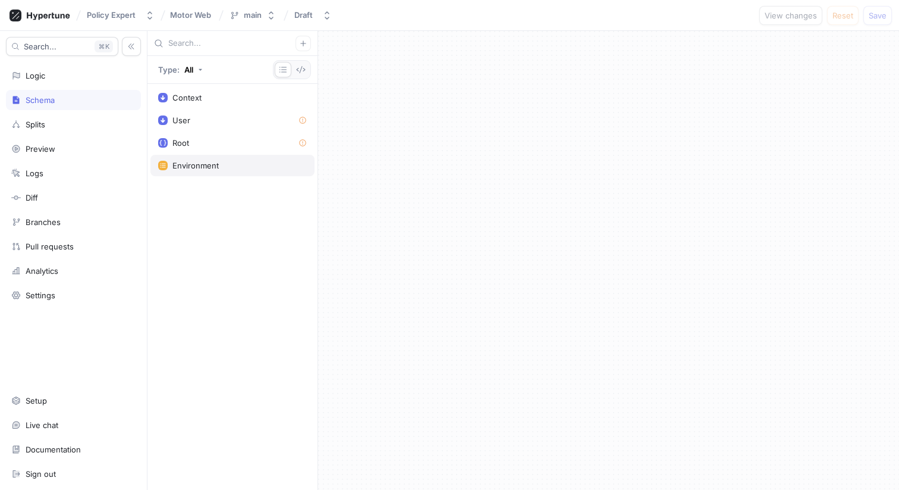
click at [203, 164] on div "Environment" at bounding box center [195, 166] width 46 height 10
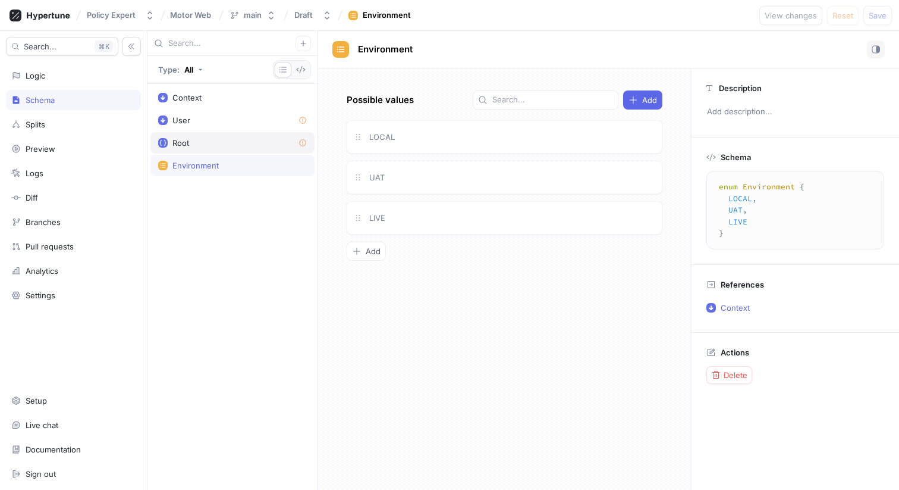
click at [214, 141] on div "Root" at bounding box center [232, 143] width 149 height 10
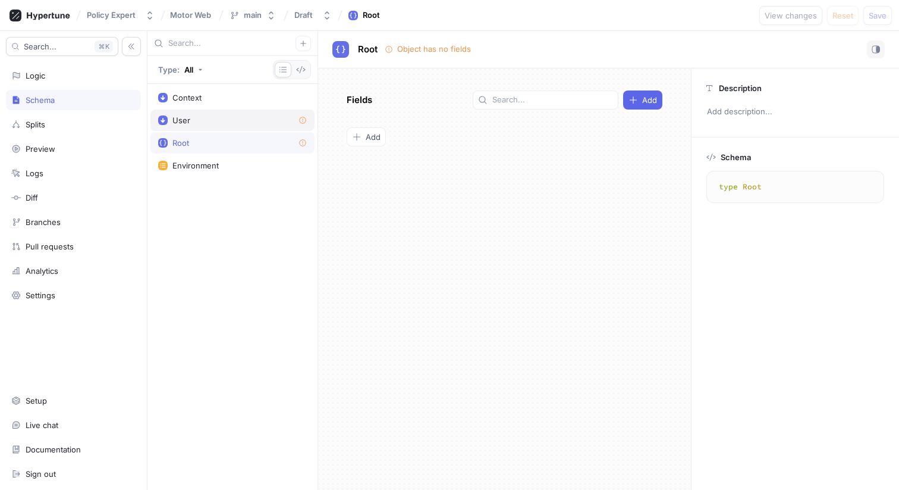
click at [204, 122] on div "User" at bounding box center [232, 120] width 149 height 10
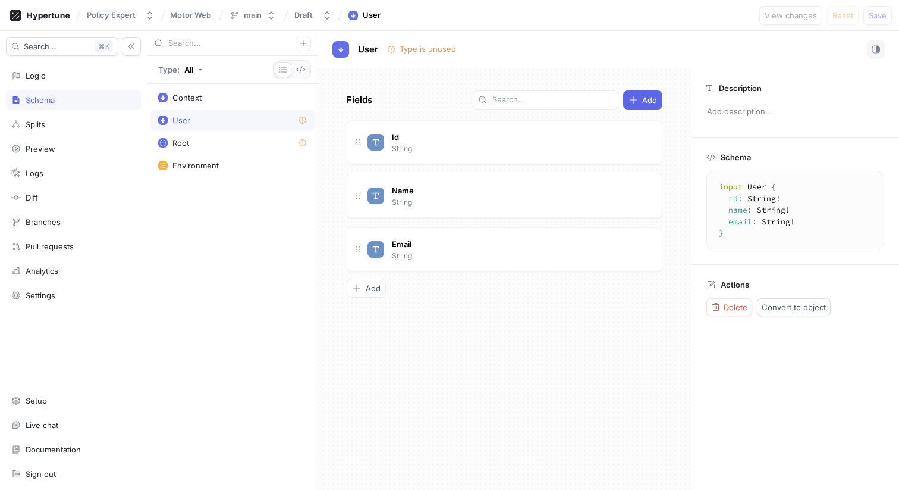
click at [390, 51] on icon at bounding box center [391, 49] width 9 height 9
click at [203, 148] on div "Root" at bounding box center [232, 142] width 164 height 21
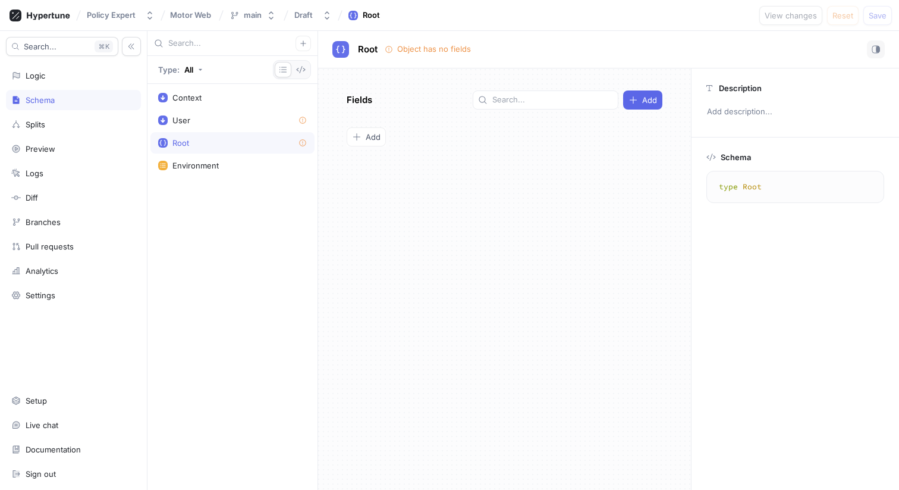
click at [220, 142] on div "Root" at bounding box center [232, 143] width 149 height 10
click at [211, 120] on div "User" at bounding box center [232, 120] width 149 height 10
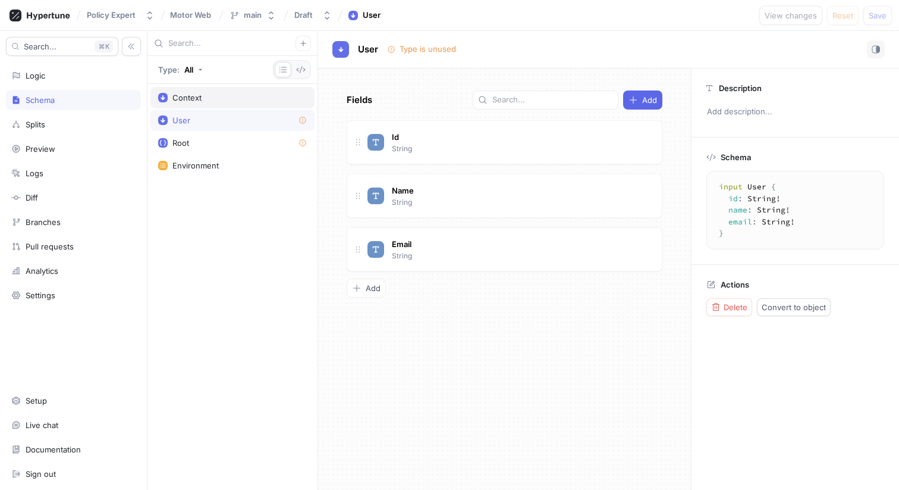
click at [211, 102] on div "Context" at bounding box center [232, 98] width 149 height 10
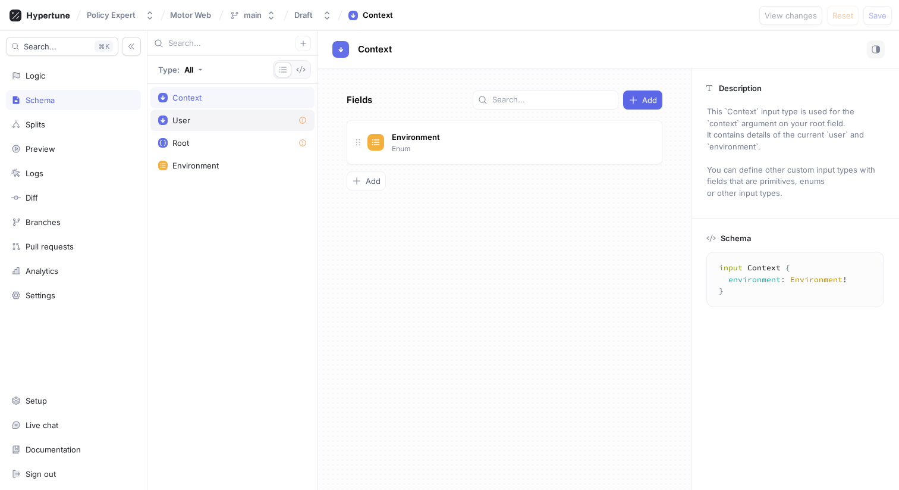
click at [207, 120] on div "User" at bounding box center [232, 120] width 149 height 10
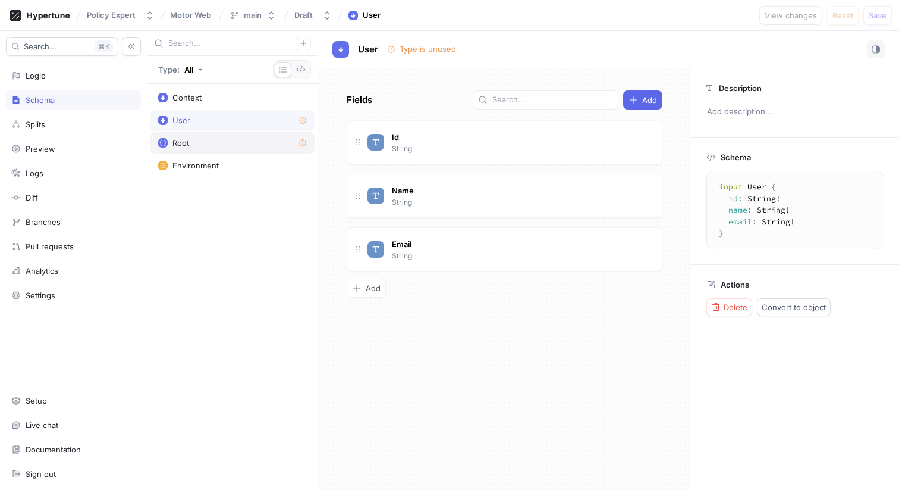
click at [202, 143] on div "Root" at bounding box center [232, 143] width 149 height 10
type textarea "type Root"
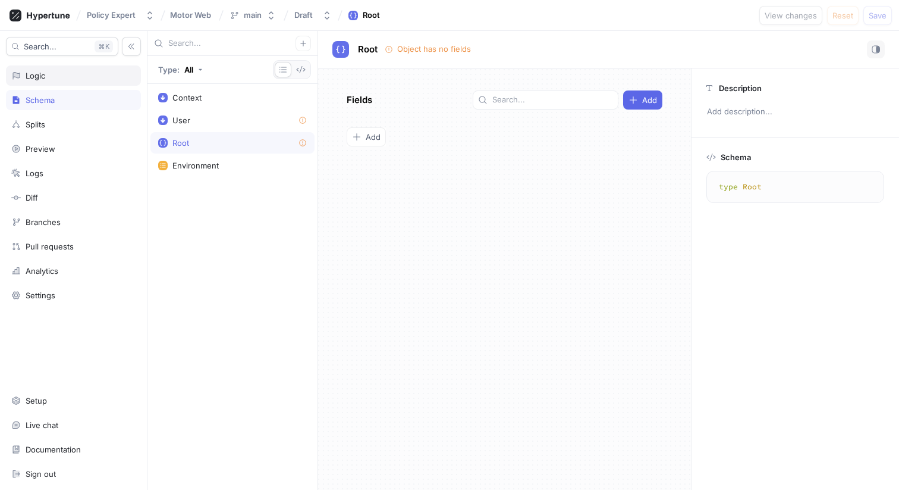
click at [40, 68] on div "Logic" at bounding box center [73, 75] width 135 height 20
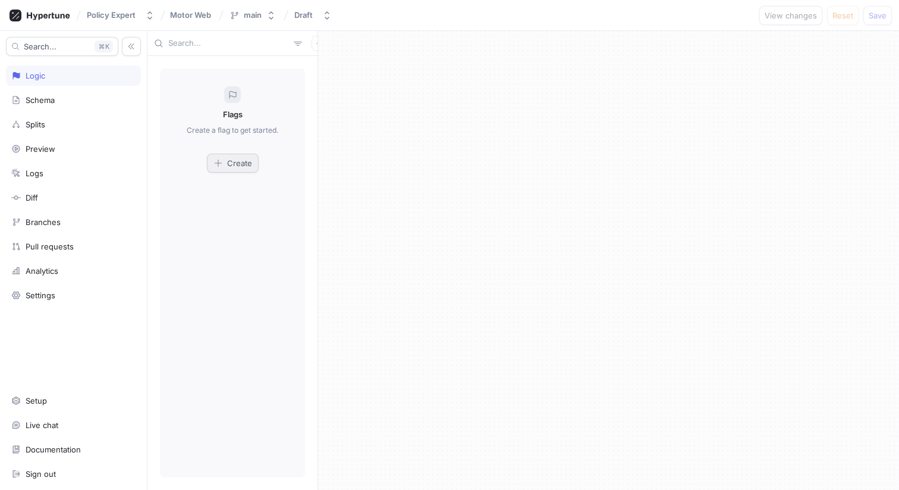
click at [227, 160] on span "Create" at bounding box center [239, 162] width 25 height 7
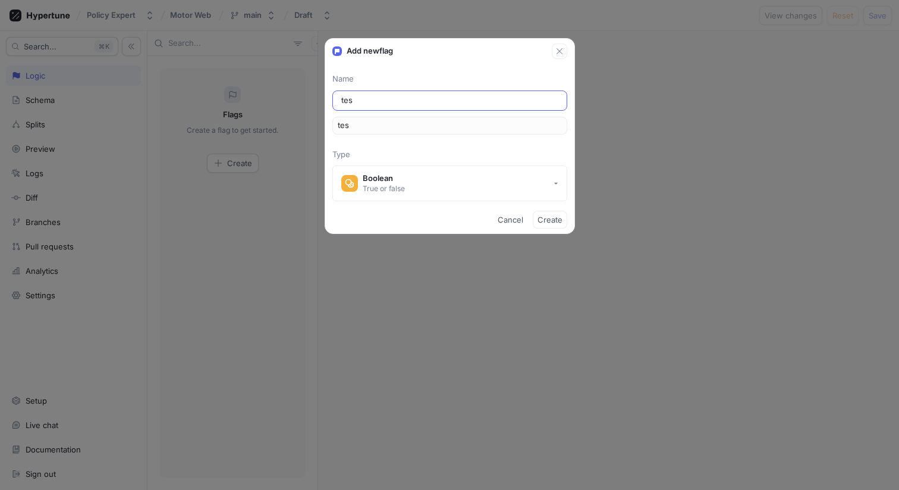
type input "test"
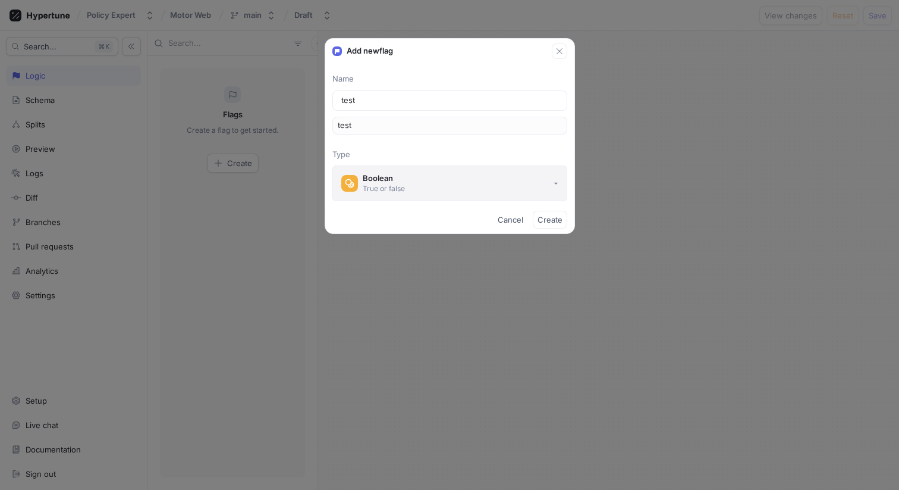
click at [539, 182] on button "Boolean True or false" at bounding box center [449, 183] width 235 height 36
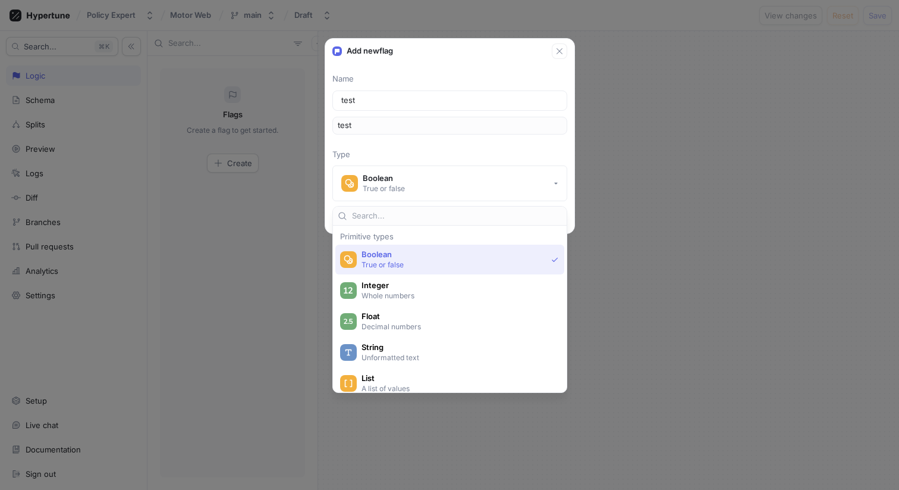
click at [428, 265] on p "True or false" at bounding box center [454, 264] width 185 height 10
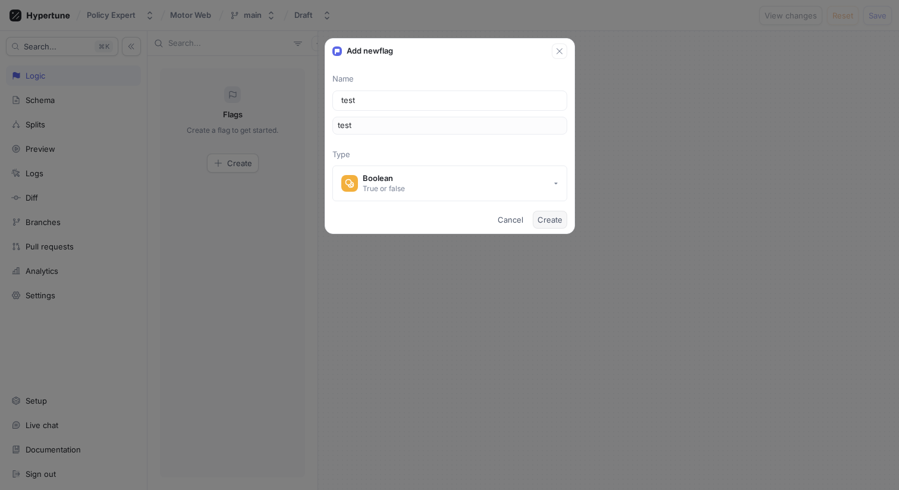
click at [551, 221] on span "Create" at bounding box center [550, 219] width 25 height 7
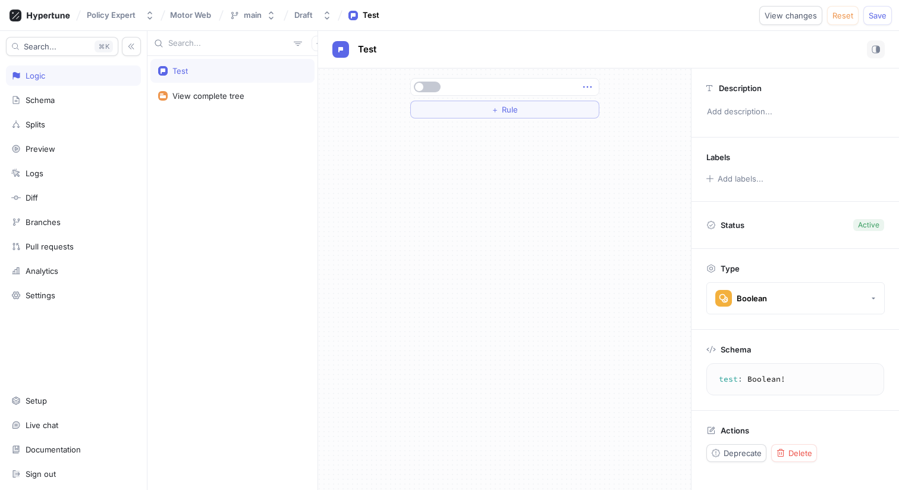
click at [590, 90] on icon "button" at bounding box center [587, 86] width 13 height 13
click at [522, 159] on div "＋ Rule" at bounding box center [504, 278] width 373 height 421
click at [419, 85] on span "button" at bounding box center [419, 87] width 8 height 8
click at [592, 84] on icon "button" at bounding box center [587, 86] width 13 height 13
click at [521, 156] on div "＋ Rule" at bounding box center [504, 278] width 373 height 421
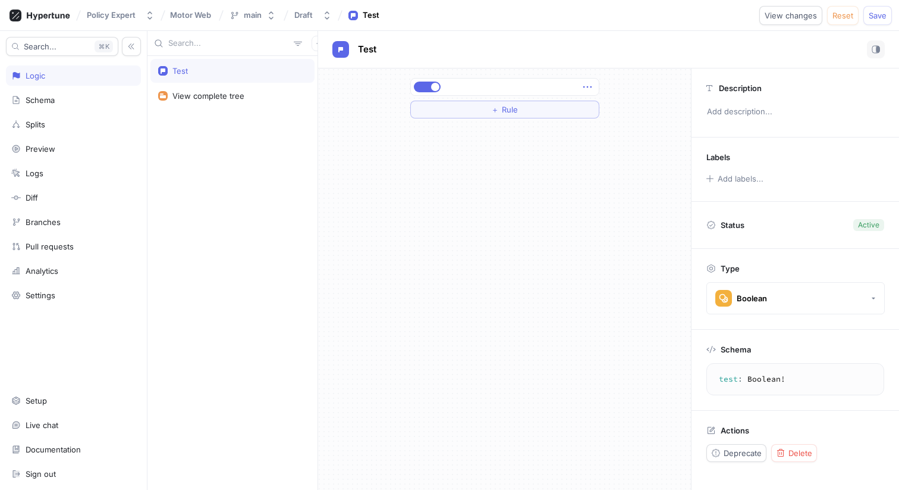
click at [588, 86] on icon "button" at bounding box center [587, 87] width 8 height 2
click at [507, 173] on div "＋ Rule" at bounding box center [504, 278] width 373 height 421
click at [427, 84] on button "button" at bounding box center [427, 86] width 27 height 11
click at [800, 16] on span "View changes" at bounding box center [791, 15] width 52 height 7
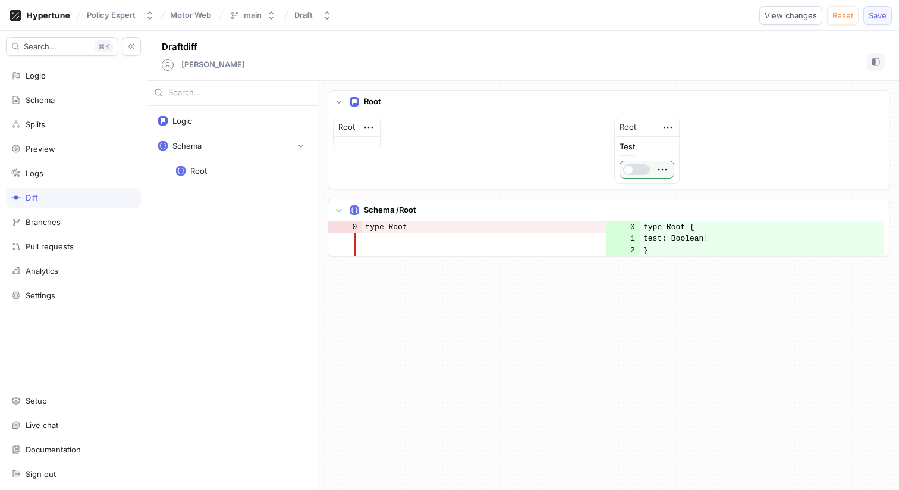
click at [884, 17] on span "Save" at bounding box center [878, 15] width 18 height 7
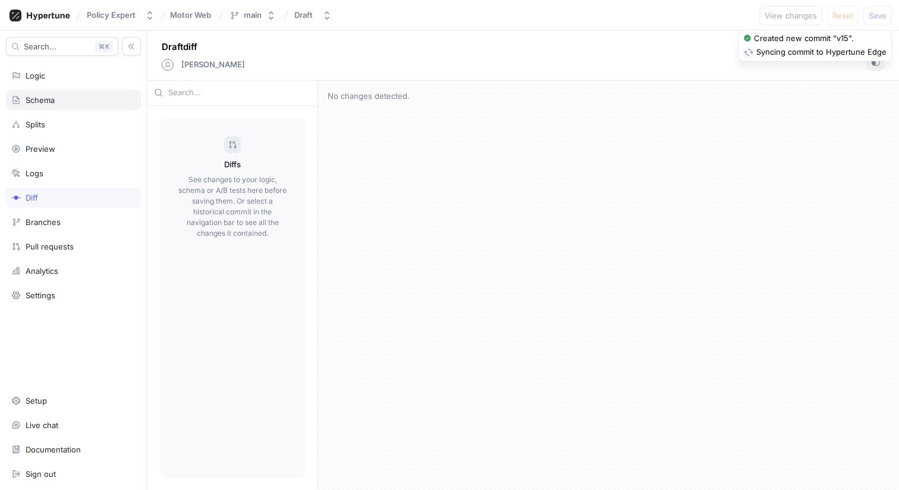
click at [55, 102] on div "Schema" at bounding box center [40, 100] width 29 height 10
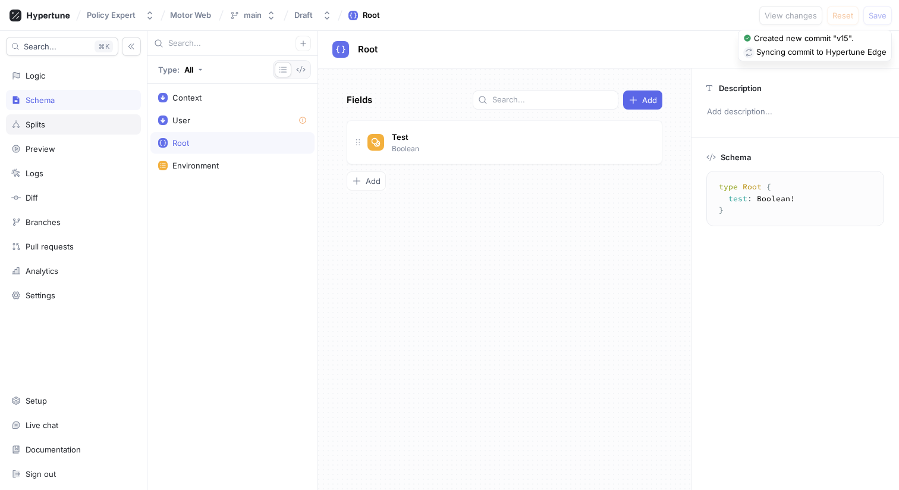
click at [42, 121] on div "Splits" at bounding box center [36, 125] width 20 height 10
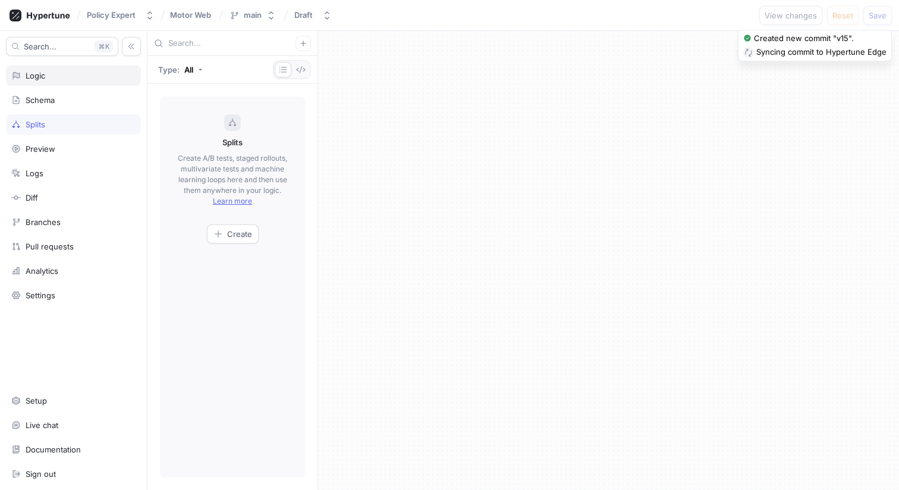
click at [43, 82] on div "Logic" at bounding box center [73, 75] width 135 height 20
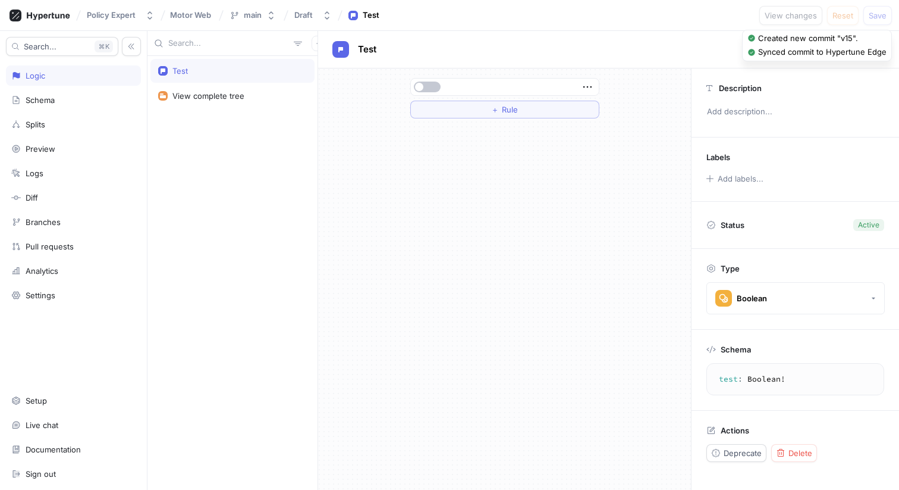
click at [208, 74] on div "Test" at bounding box center [232, 71] width 149 height 10
click at [733, 456] on span "Deprecate" at bounding box center [743, 452] width 38 height 7
click at [849, 227] on div "Deprecated" at bounding box center [860, 224] width 40 height 11
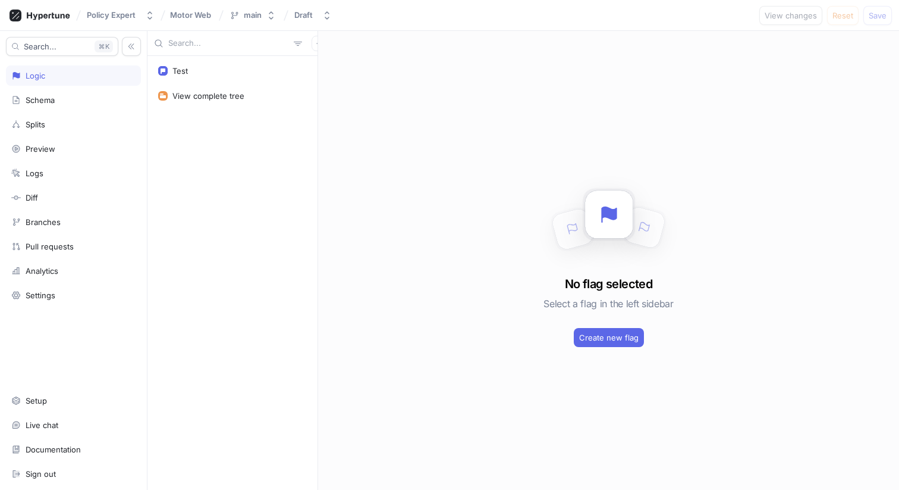
click at [284, 306] on div "Test View complete tree" at bounding box center [233, 273] width 170 height 434
